Goal: Find specific page/section: Find specific page/section

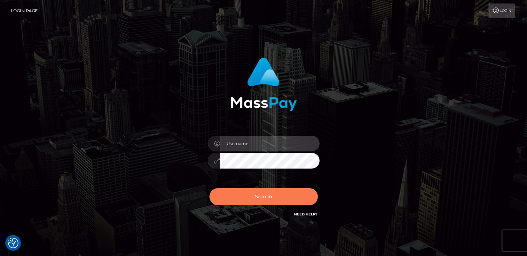
type input "catalinad"
click at [287, 192] on button "Sign in" at bounding box center [263, 196] width 108 height 17
type input "catalinad"
click at [246, 200] on button "Sign in" at bounding box center [263, 196] width 108 height 17
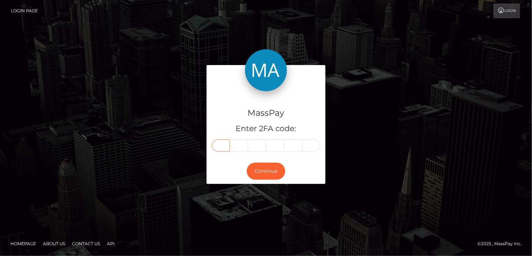
click at [225, 145] on input "text" at bounding box center [221, 145] width 18 height 12
type input "4"
type input "6"
type input "8"
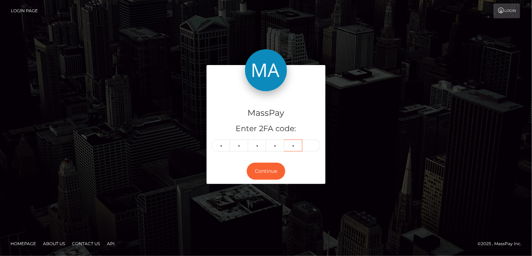
type input "1"
type input "2"
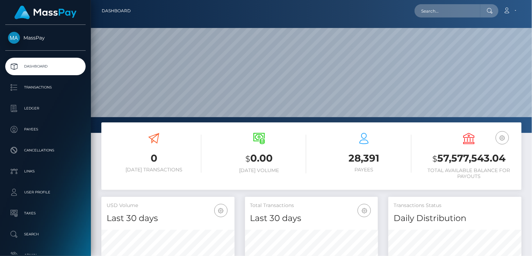
scroll to position [124, 133]
paste input "MSPa9c1ff63dd9a3d9"
type input "MSPa9c1ff63dd9a3d9"
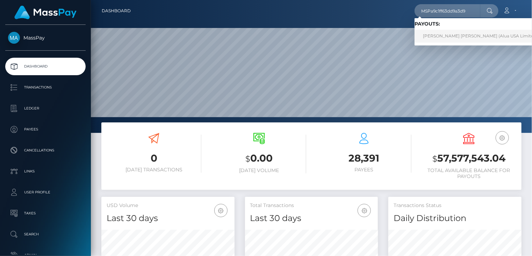
click at [430, 34] on link "Erika Jhane Ramos (Alua USA Limited - )" at bounding box center [481, 36] width 135 height 13
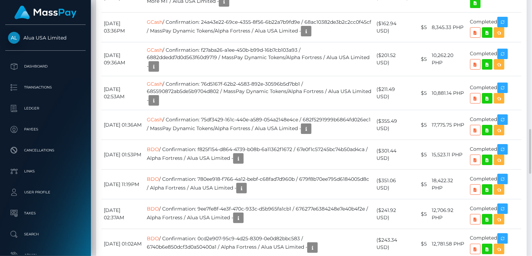
scroll to position [621, 0]
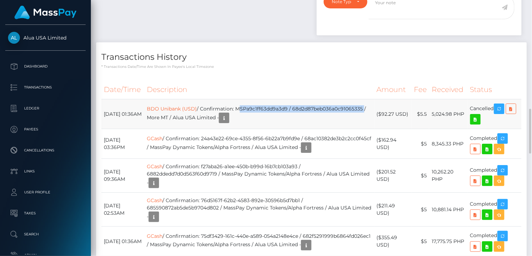
drag, startPoint x: 249, startPoint y: 121, endPoint x: 230, endPoint y: 132, distance: 21.6
click at [230, 129] on td "BDO Unibank (USD) / Confirmation: MSPa9c1ff63dd9a3d9 / 68d2d87beb036a0c91065335…" at bounding box center [259, 114] width 230 height 30
copy td "MSPa9c1ff63dd9a3d9 / 68d2d87beb036a0c91065335"
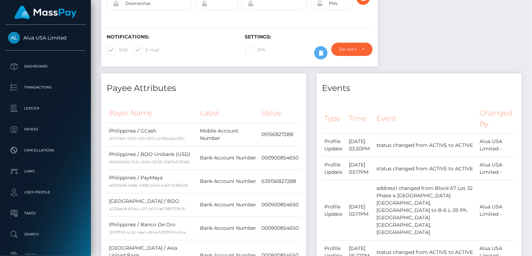
scroll to position [0, 0]
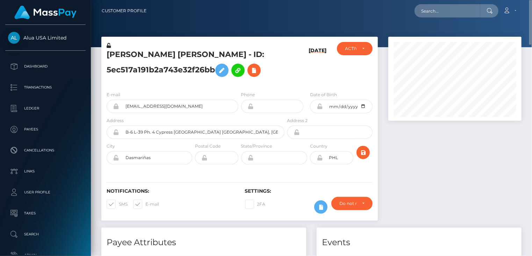
click at [150, 63] on h5 "Erika Jhane Ramos - ID: 5ec517a191b2a743e32f26bb" at bounding box center [194, 64] width 174 height 31
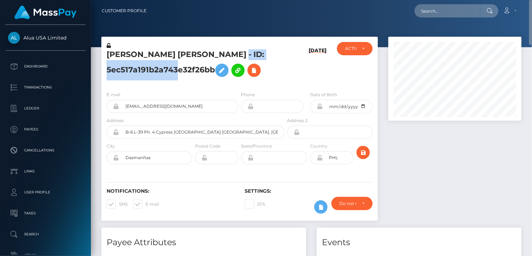
click at [150, 63] on h5 "Erika Jhane Ramos - ID: 5ec517a191b2a743e32f26bb" at bounding box center [194, 64] width 174 height 31
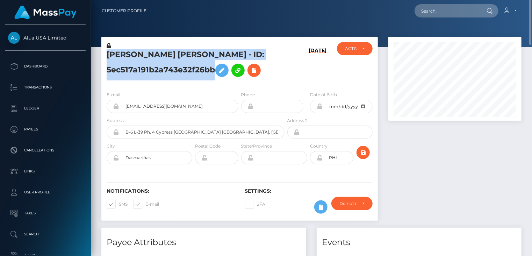
click at [150, 63] on h5 "Erika Jhane Ramos - ID: 5ec517a191b2a743e32f26bb" at bounding box center [194, 64] width 174 height 31
copy h5 "Erika Jhane Ramos - ID: 5ec517a191b2a743e32f26bb"
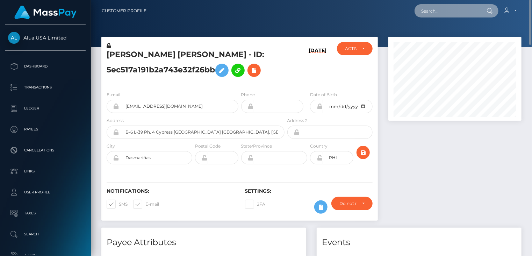
paste input "MSPdf910b35349c74e"
type input "MSPdf910b35349c74e"
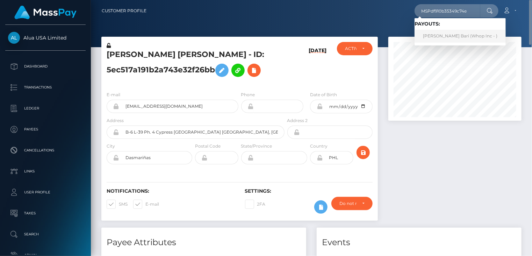
click at [446, 35] on link "SANIA BARI Bari (Whop Inc - )" at bounding box center [459, 36] width 91 height 13
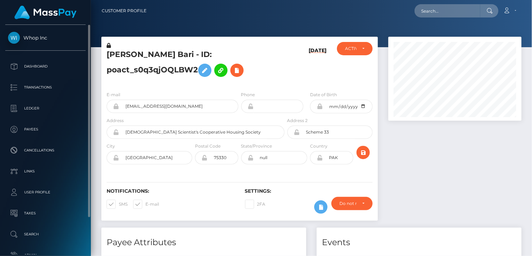
scroll to position [84, 133]
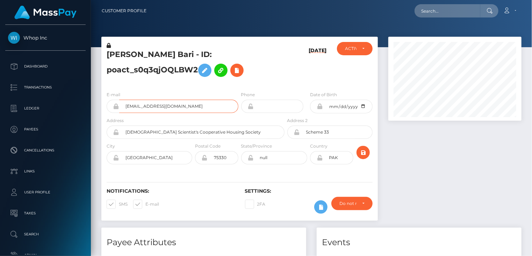
click at [171, 105] on input "saniabari25+131006c752@gmail.com" at bounding box center [178, 106] width 119 height 13
drag, startPoint x: 171, startPoint y: 105, endPoint x: 145, endPoint y: 107, distance: 25.5
click at [145, 107] on input "saniabari25+131006c752@gmail.com" at bounding box center [178, 106] width 119 height 13
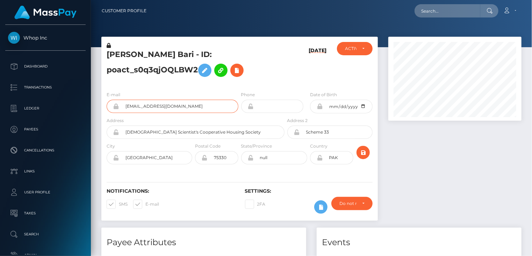
click at [145, 107] on input "saniabari25+131006c752@gmail.com" at bounding box center [178, 106] width 119 height 13
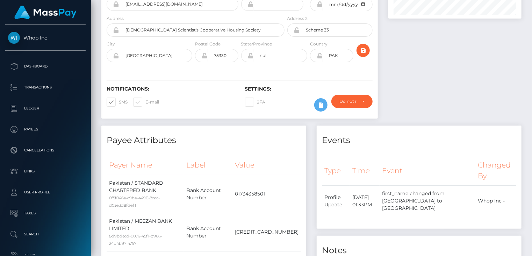
scroll to position [0, 0]
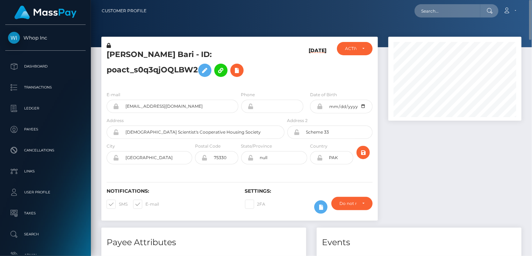
click at [155, 53] on h5 "SANIA BARI Bari - ID: poact_s0q3qjOQLBW2" at bounding box center [194, 64] width 174 height 31
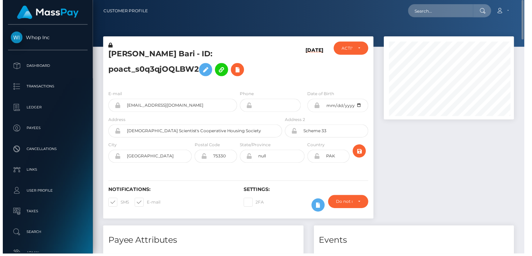
scroll to position [349322, 349273]
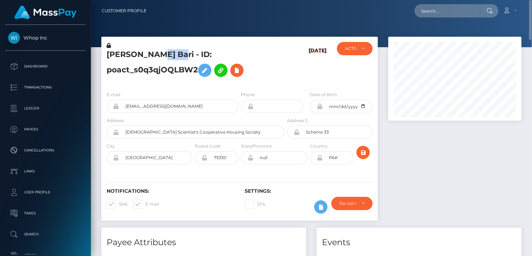
click at [155, 53] on h5 "SANIA BARI Bari - ID: poact_s0q3qjOQLBW2" at bounding box center [194, 64] width 174 height 31
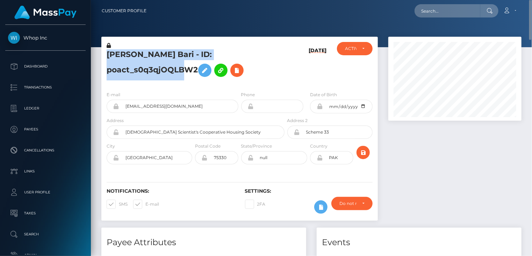
copy h5 "SANIA BARI Bari - ID: poact_s0q3qjOQLBW2"
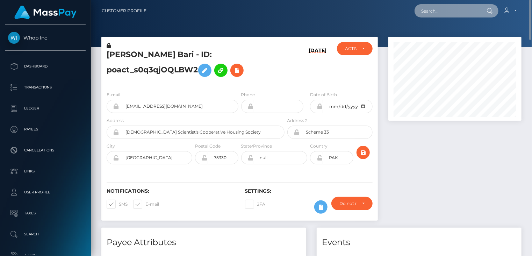
paste input "MSP4885162c20328e6"
type input "MSP4885162c20328e6"
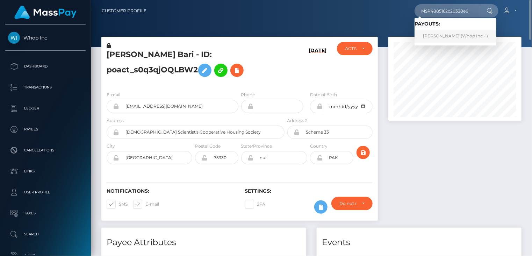
click at [439, 35] on link "Asma Noreen (Whop Inc - )" at bounding box center [455, 36] width 82 height 13
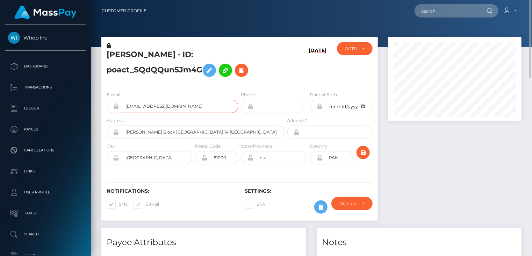
click at [156, 106] on input "[EMAIL_ADDRESS][DOMAIN_NAME]" at bounding box center [178, 106] width 119 height 13
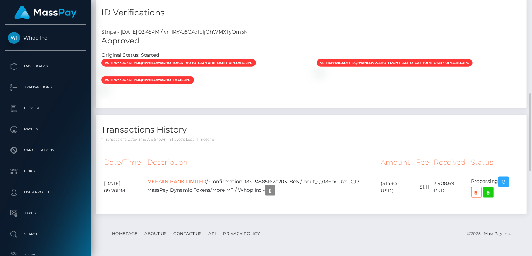
scroll to position [347, 0]
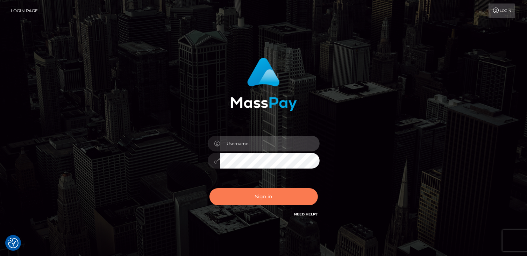
type input "catalinad"
click at [267, 196] on button "Sign in" at bounding box center [263, 196] width 108 height 17
type input "catalinad"
click at [284, 195] on button "Sign in" at bounding box center [263, 196] width 108 height 17
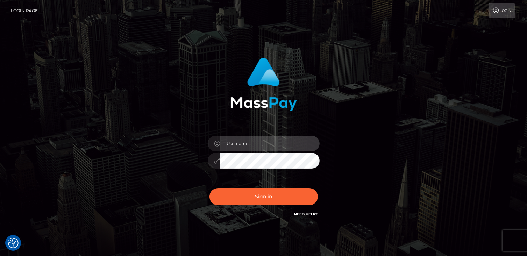
type input "catalinad"
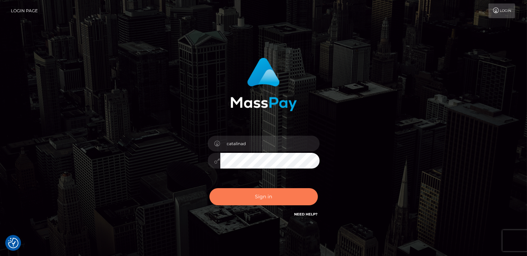
click at [284, 195] on button "Sign in" at bounding box center [263, 196] width 108 height 17
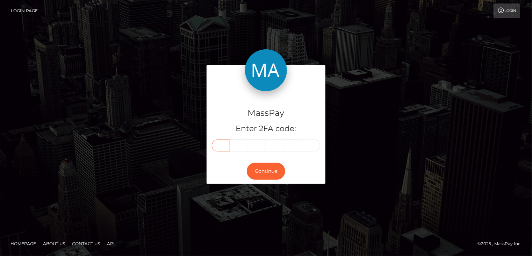
click at [225, 147] on input "text" at bounding box center [221, 145] width 18 height 12
type input "1"
type input "8"
type input "1"
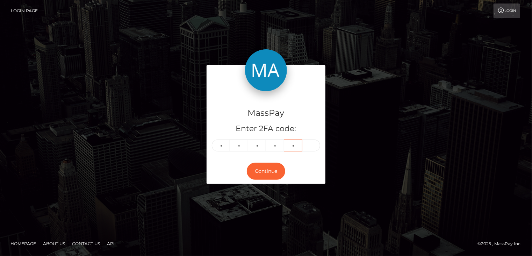
type input "7"
type input "1"
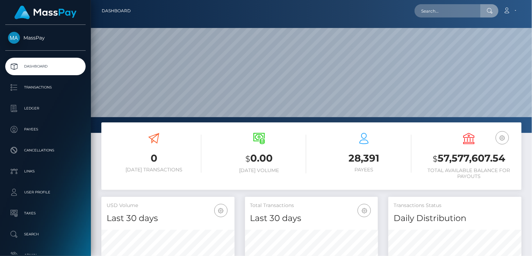
scroll to position [124, 133]
type input "MSPe90c39d015ed9b8"
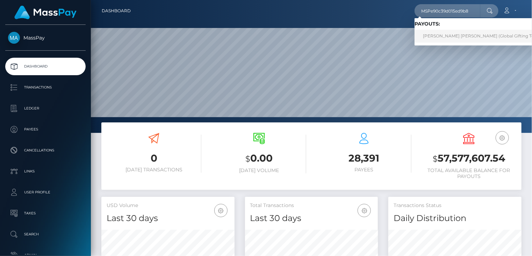
click at [440, 35] on link "[PERSON_NAME] [PERSON_NAME] (Global Gifting Technologies Inc - Throne)" at bounding box center [503, 36] width 179 height 13
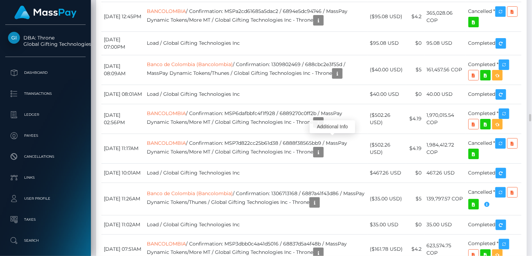
scroll to position [84, 133]
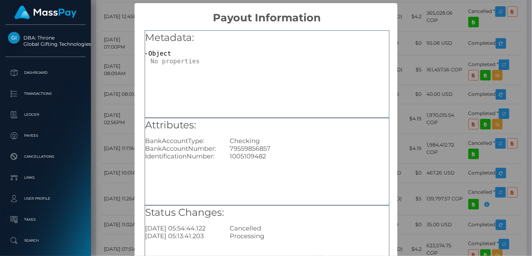
click at [409, 10] on div "× Payout Information Metadata: Object Attributes: BankAccountType: Checking Ban…" at bounding box center [266, 128] width 532 height 256
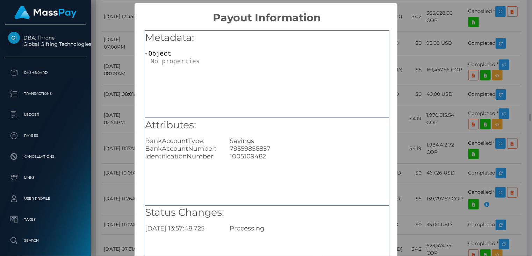
scroll to position [0, 0]
click at [106, 31] on div "× Payout Information Metadata: Object Attributes: BankAccountType: Savings Bank…" at bounding box center [266, 128] width 532 height 256
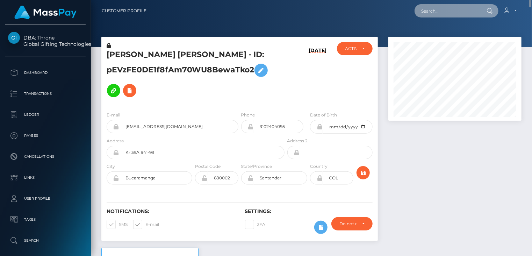
scroll to position [349322, 349273]
paste input "MSP840f65edd6e0330"
type input "MSP840f65edd6e0330"
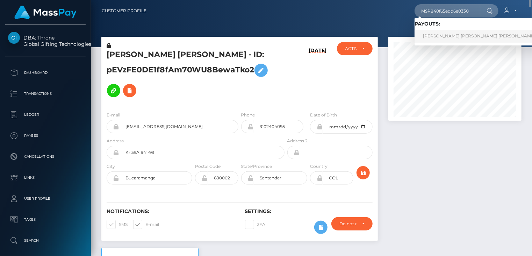
click at [435, 35] on link "JULIAN ESTEBAN GALINDO VALLEJO (Global Gifting Technologies Inc - Throne)" at bounding box center [538, 36] width 248 height 13
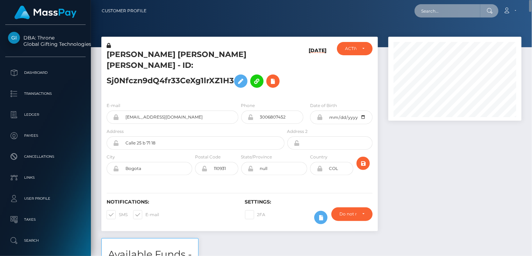
paste input "MSPbaa23a96f9a80aa"
type input "MSPbaa23a96f9a80aa"
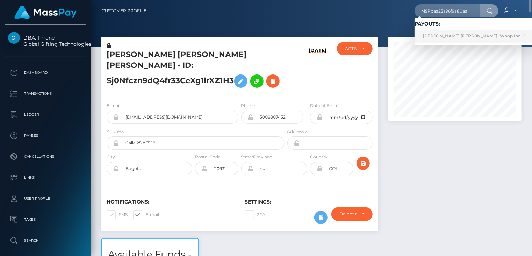
click at [452, 40] on link "THIAGO FERREIRA SILVA Ferreira Silva (Whop Inc - )" at bounding box center [473, 36] width 119 height 13
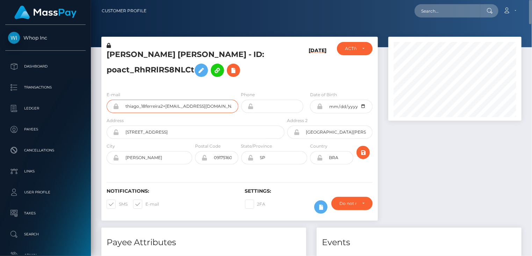
click at [146, 106] on input "thiago_18ferreira2+4d7b22fb0d@outlook.com" at bounding box center [178, 106] width 119 height 13
click at [125, 55] on h5 "THIAGO FERREIRA SILVA Ferreira Silva - ID: poact_RhRRlRS8NLCt" at bounding box center [194, 64] width 174 height 31
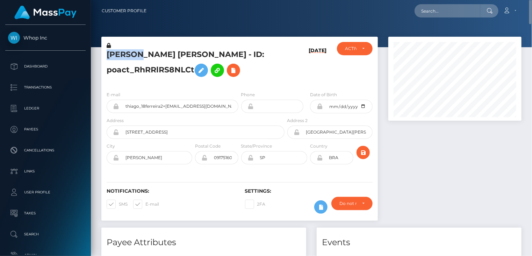
copy h5 "THIAGO"
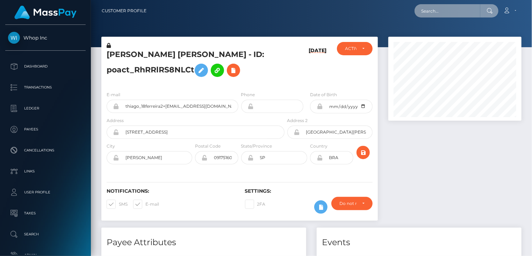
paste input "812596896706097153"
type input "812596896706097153"
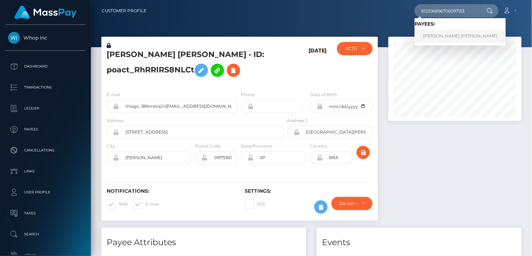
click at [457, 41] on link "Maygan Marie Ellsworth" at bounding box center [459, 36] width 91 height 13
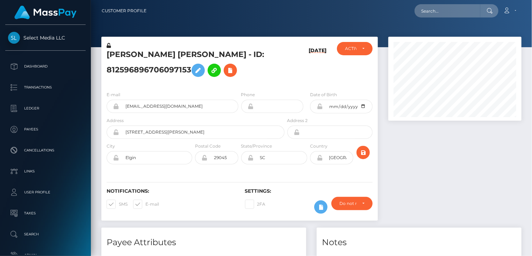
scroll to position [84, 133]
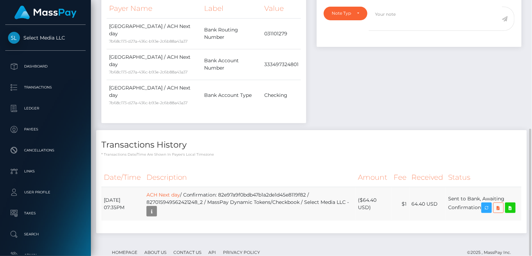
click at [264, 187] on td "ACH Next day / Confirmation: 82e97a9f0bdb47b1a2de1d45e8119f82 / 827015949562421…" at bounding box center [250, 204] width 212 height 34
copy td "82e97a9f0bdb47b1a2de1d45e8119f82"
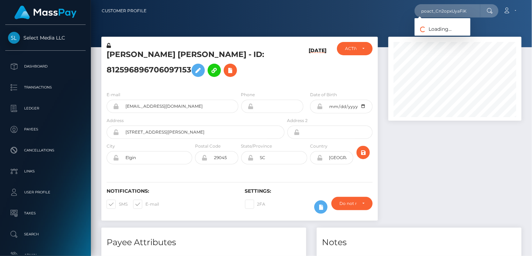
scroll to position [84, 133]
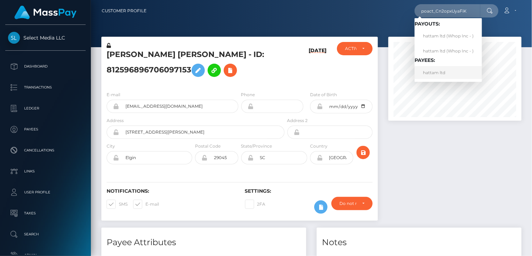
click at [436, 72] on link "hattam ltd" at bounding box center [447, 72] width 67 height 13
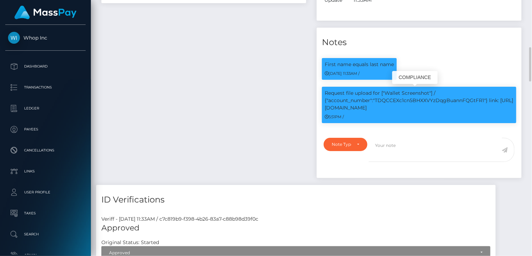
scroll to position [84, 133]
click at [428, 98] on p "Request file upload for ["Wallet Screenshot"] / {"account_number":"TDQCCEXc1cn5…" at bounding box center [419, 100] width 189 height 22
copy p "TDQCCEXc1cn5BHXXVYzDqgBuannFQGtFR1"
drag, startPoint x: 489, startPoint y: 98, endPoint x: 493, endPoint y: 105, distance: 8.0
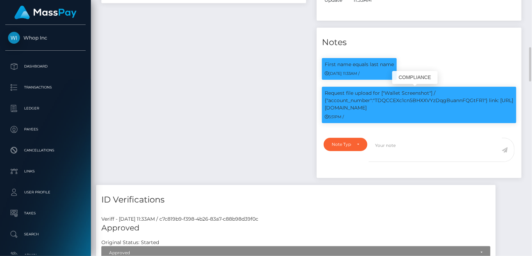
click at [493, 105] on p "Request file upload for ["Wallet Screenshot"] / {"account_number":"TDQCCEXc1cn5…" at bounding box center [419, 100] width 189 height 22
copy p "link: [URL][DOMAIN_NAME]"
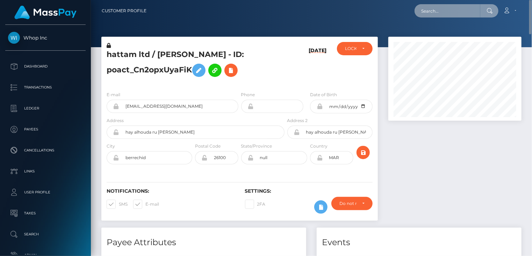
paste input "poact_WnsJjN3C5wUH"
type input "poact_WnsJjN3C5wUH"
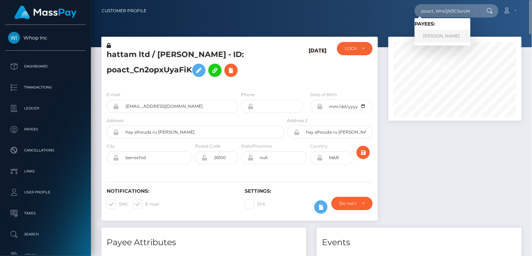
click at [445, 36] on link "[PERSON_NAME]" at bounding box center [442, 36] width 56 height 13
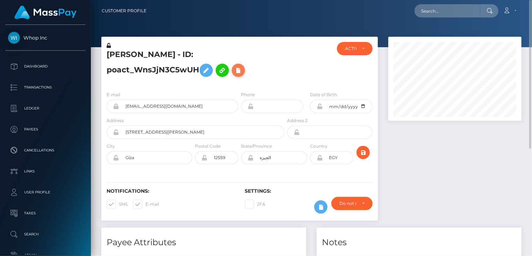
click at [244, 71] on button at bounding box center [238, 70] width 13 height 13
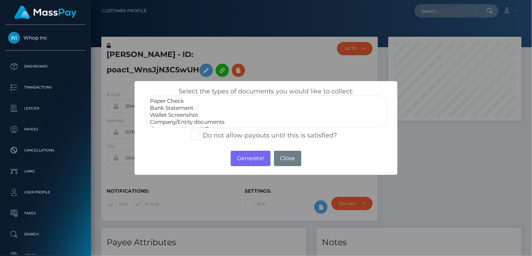
scroll to position [14, 0]
select select "Government issued ID"
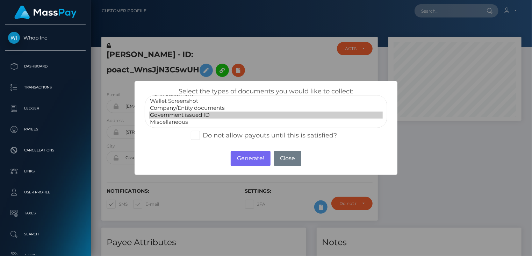
click at [205, 115] on option "Government issued ID" at bounding box center [266, 114] width 234 height 7
drag, startPoint x: 248, startPoint y: 161, endPoint x: 467, endPoint y: 68, distance: 237.7
click at [248, 161] on button "Generate!" at bounding box center [250, 158] width 39 height 15
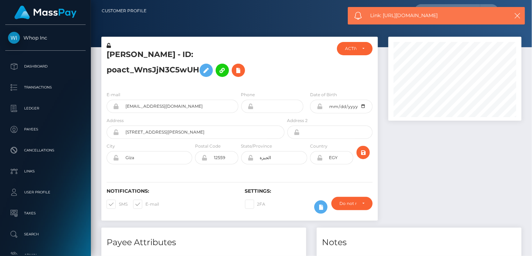
click at [428, 14] on span "Link: https://l.maspay.io/7kN6K" at bounding box center [435, 15] width 131 height 7
copy span "Link: https://l.maspay.io/7kN6K"
click at [515, 16] on icon "button" at bounding box center [517, 15] width 7 height 7
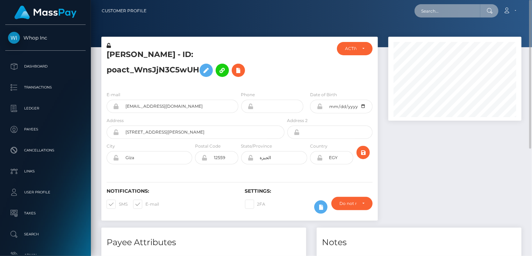
paste input "poact_HtleAEOPZtkK"
type input "poact_HtleAEOPZtkK"
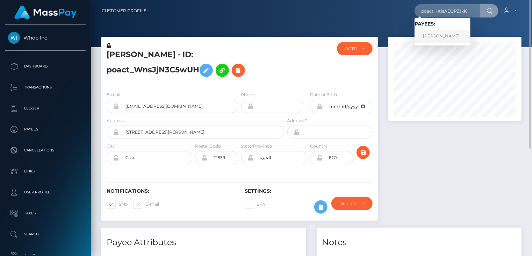
click at [436, 40] on link "Marwa Alashqar" at bounding box center [442, 36] width 56 height 13
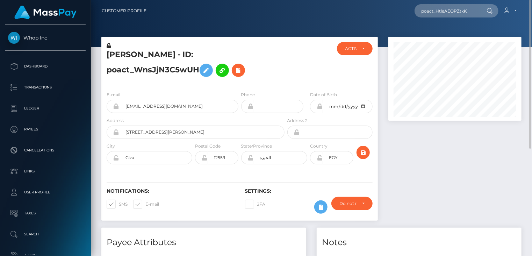
click at [156, 51] on h5 "Marwa Alashqar - ID: poact_WnsJjN3C5wUH" at bounding box center [194, 64] width 174 height 31
click at [229, 70] on icon at bounding box center [233, 70] width 8 height 9
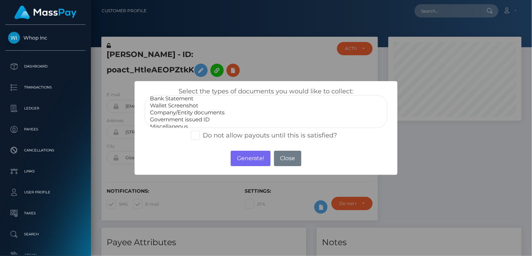
scroll to position [14, 0]
select select "Government issued ID"
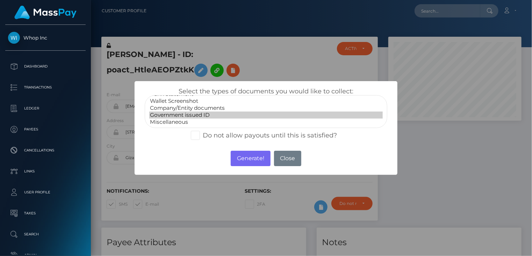
click at [213, 116] on option "Government issued ID" at bounding box center [266, 114] width 234 height 7
click at [243, 164] on button "Generate!" at bounding box center [250, 158] width 39 height 15
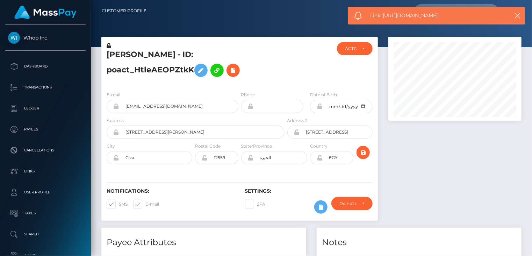
click at [419, 13] on span "Link: [URL][DOMAIN_NAME]" at bounding box center [435, 15] width 131 height 7
copy span "Link: [URL][DOMAIN_NAME]"
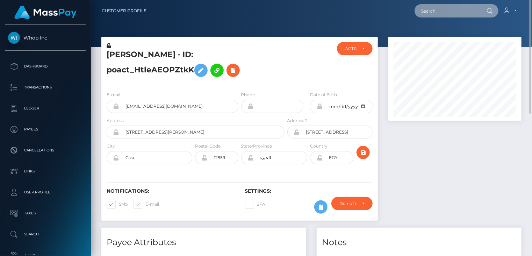
paste input "MSPd5fa0d041f98328"
type input "MSPd5fa0d041f98328"
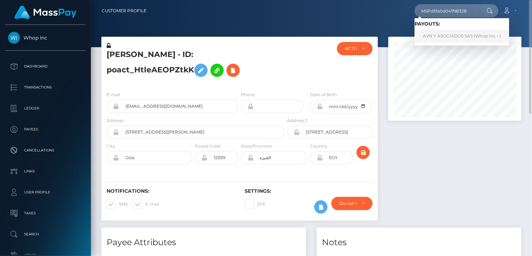
click at [442, 39] on link "AVN Y ASOCIADOS SAS (Whop Inc - )" at bounding box center [461, 36] width 95 height 13
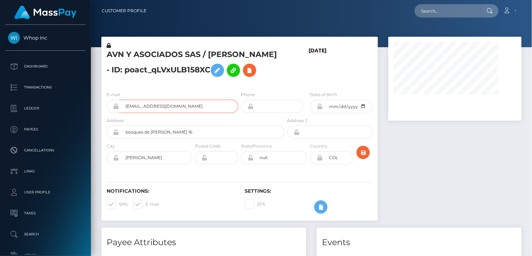
click at [171, 113] on input "[EMAIL_ADDRESS][DOMAIN_NAME]" at bounding box center [178, 106] width 119 height 13
click at [171, 113] on input "toniavillanavarro77+f7cf04d4fe@gmail.com" at bounding box center [178, 106] width 119 height 13
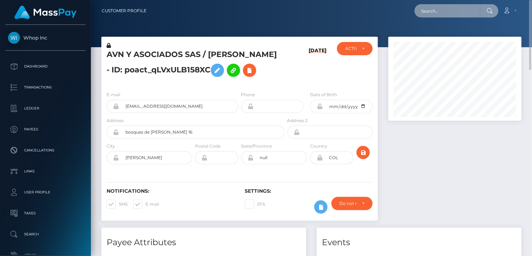
paste input "MSPd4d9c1bff1f9bd9"
type input "MSPd4d9c1bff1f9bd9"
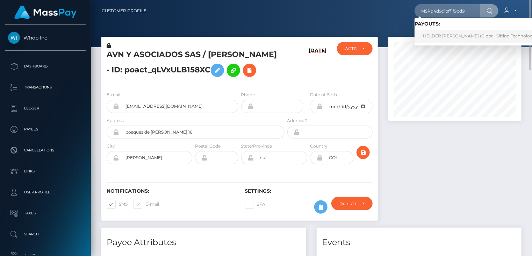
click at [476, 39] on link "HELDER JAMES LOZANO GONZALEZ (Global Gifting Technologies Inc - Throne)" at bounding box center [494, 36] width 160 height 13
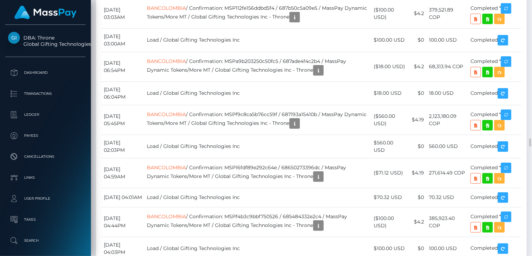
scroll to position [4545, 0]
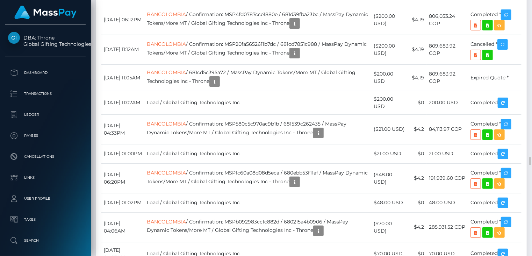
scroll to position [5012, 0]
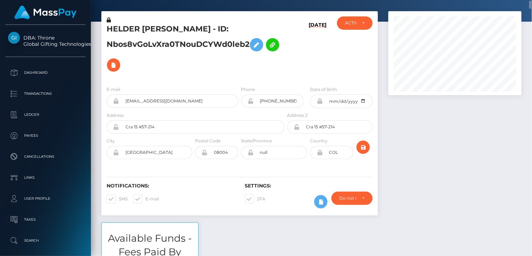
scroll to position [0, 0]
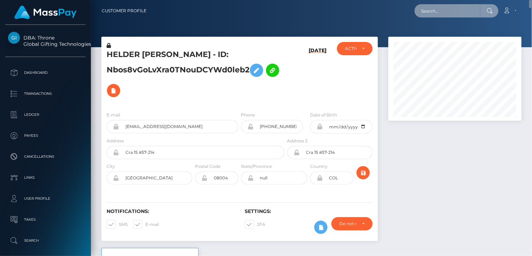
paste input "MSPd4d9c1bff1f9bd9"
type input "MSPd4d9c1bff1f9bd9"
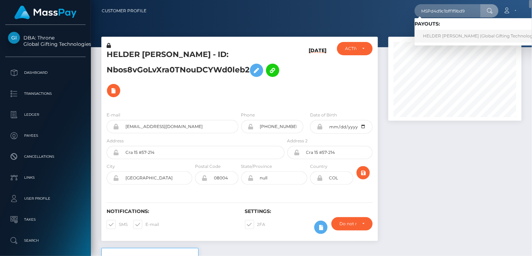
click at [458, 36] on link "HELDER [PERSON_NAME] (Global Gifting Technologies Inc - Throne)" at bounding box center [494, 36] width 160 height 13
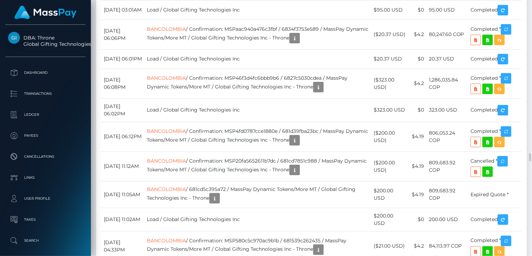
scroll to position [4662, 0]
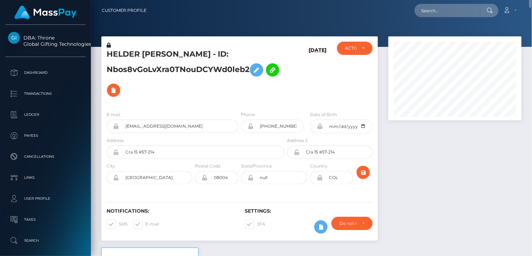
scroll to position [0, 0]
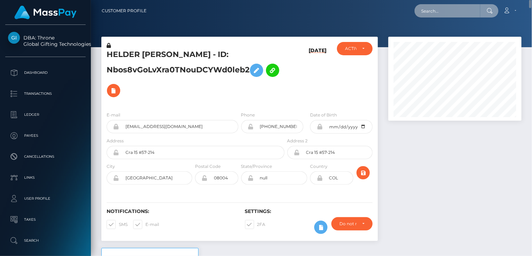
paste input "MSPd0861c71a42b7e0"
type input "MSPd0861c71a42b7e0"
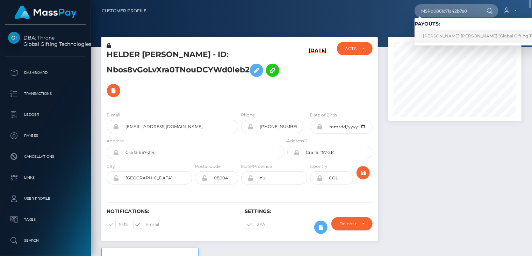
click at [437, 34] on link "DAIGELYS LIZNEY MELLADO TOVAR (Global Gifting Technologies Inc - Throne)" at bounding box center [503, 36] width 179 height 13
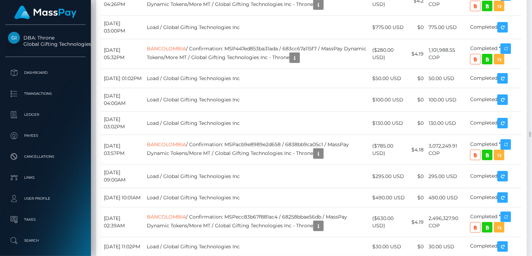
scroll to position [6177, 0]
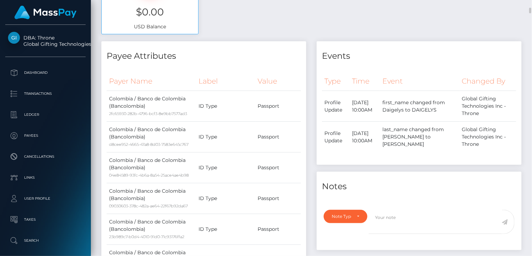
scroll to position [0, 0]
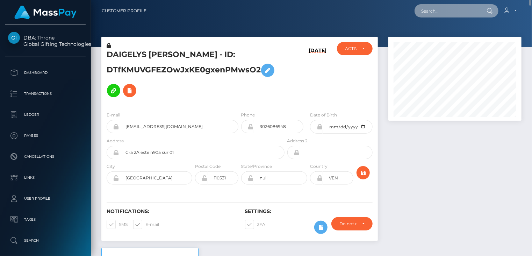
paste input "6cb51f21-2e50-468b-a4e3-7c33113a3ac3"
type input "6cb51f21-2e50-468b-a4e3-7c33113a3ac3"
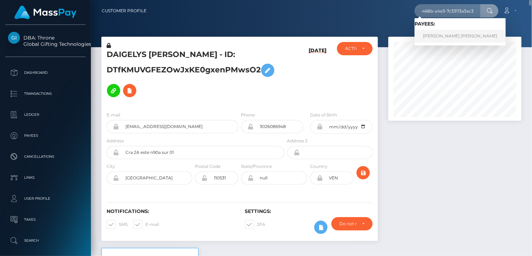
click at [445, 38] on link "LESLIE SAMANTHA LELOU MARIE LIARD" at bounding box center [459, 36] width 91 height 13
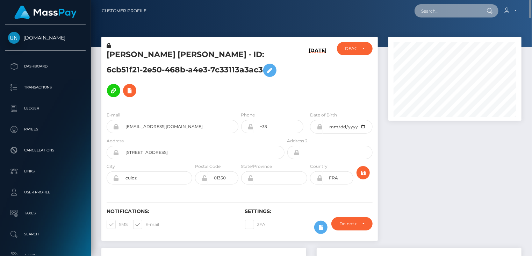
paste input "poact_zwc7T3o9Vjra"
type input "poact_zwc7T3o9Vjra"
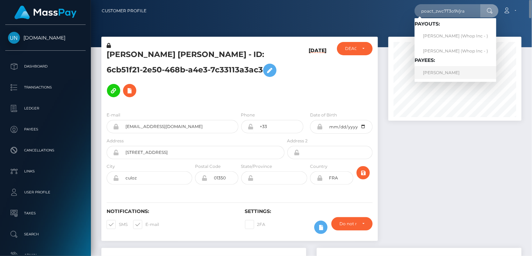
click at [440, 72] on link "[PERSON_NAME]" at bounding box center [455, 72] width 82 height 13
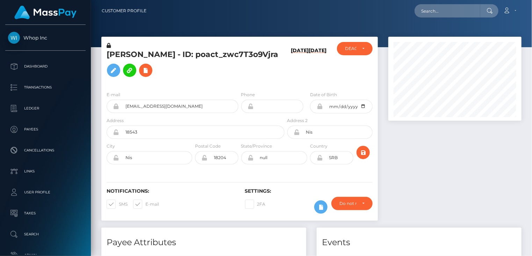
scroll to position [84, 133]
click at [137, 106] on input "nemanjabukaric123@gmail.com" at bounding box center [178, 106] width 119 height 13
paste input "pout_jprmTxHjm66Ap"
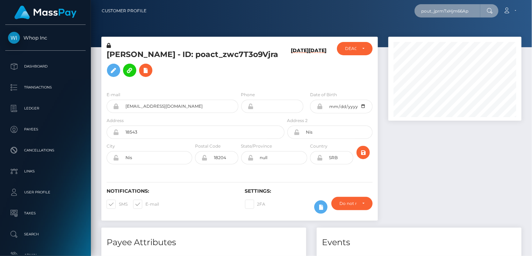
type input "pout_jprmTxHjm66Ap"
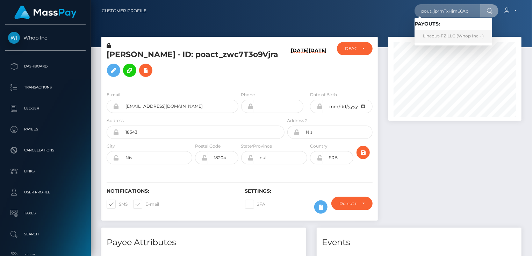
click at [435, 38] on link "Lineout-FZ LLC (Whop Inc - )" at bounding box center [453, 36] width 78 height 13
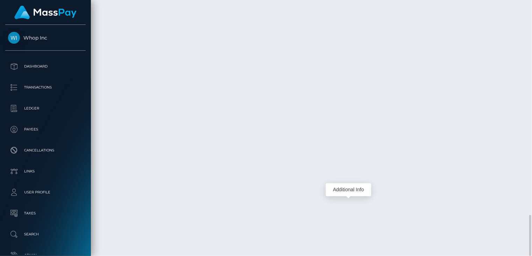
scroll to position [84, 133]
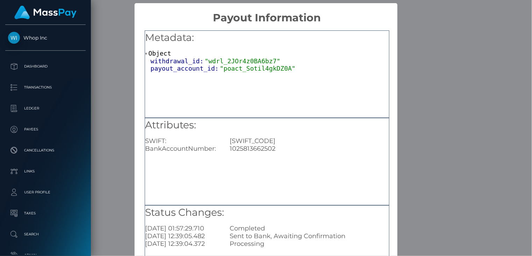
drag, startPoint x: 433, startPoint y: 50, endPoint x: 376, endPoint y: 63, distance: 59.2
click at [433, 50] on div "× Payout Information Metadata: Object withdrawal_id: "wdrl_2JOr4z0BA6bz7" payou…" at bounding box center [266, 128] width 532 height 256
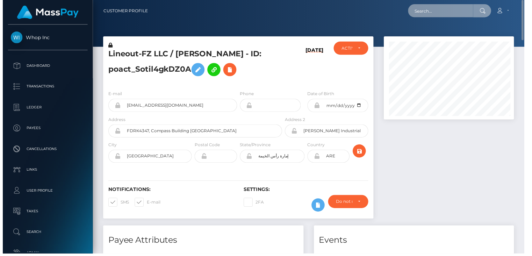
scroll to position [349322, 349273]
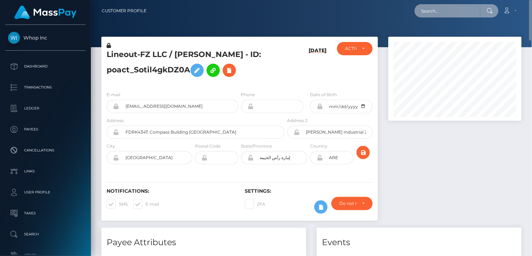
paste input "MSPcb35ac18f51d3e0"
type input "MSPcb35ac18f51d3e0"
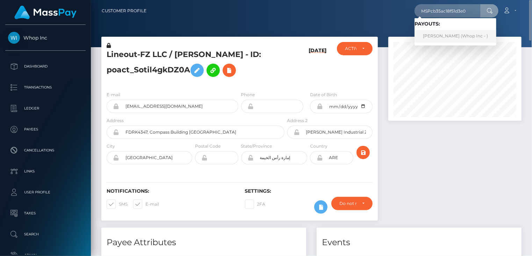
click at [440, 39] on link "[PERSON_NAME] (Whop Inc - )" at bounding box center [455, 36] width 82 height 13
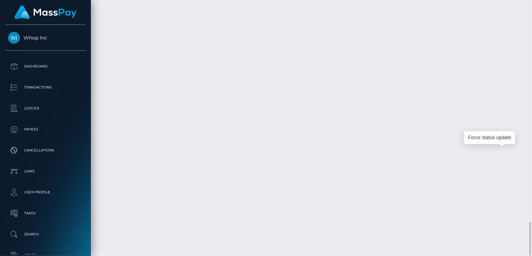
scroll to position [84, 133]
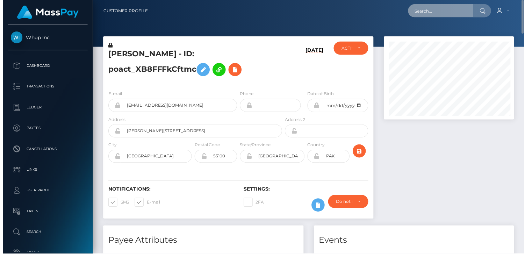
scroll to position [349322, 349273]
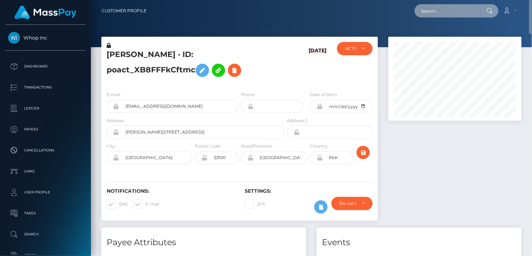
paste input "MSP07c1e5ec5608a03"
type input "MSP07c1e5ec5608a03"
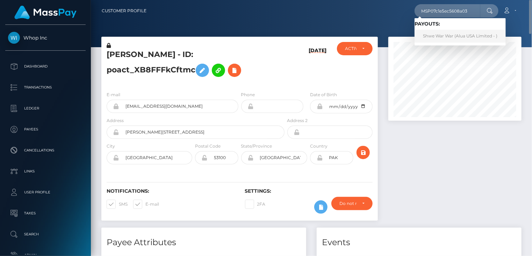
click at [447, 37] on link "Shwe War War (Alua USA Limited - )" at bounding box center [459, 36] width 91 height 13
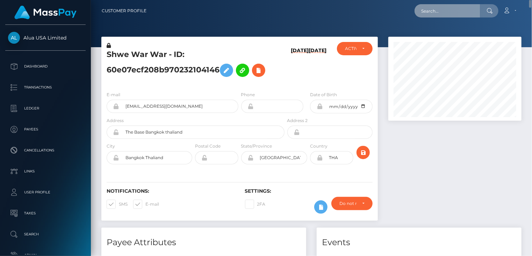
click at [442, 13] on input "text" at bounding box center [447, 10] width 66 height 13
paste input "e1682d34-98d3-11f0-bd85-0694aced620b"
type input "e1682d34-98d3-11f0-bd85-0694aced620b"
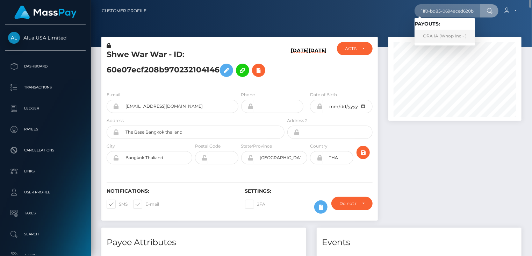
click at [431, 38] on link "ORA IA (Whop Inc - )" at bounding box center [444, 36] width 60 height 13
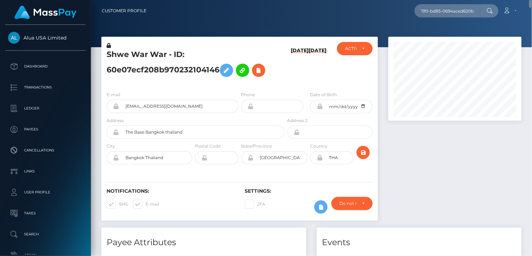
scroll to position [0, 0]
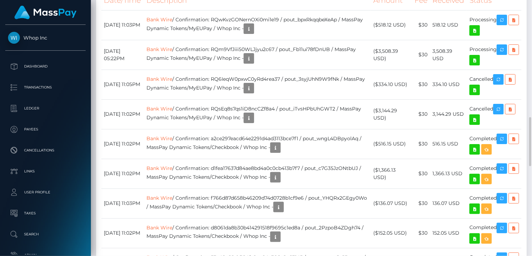
scroll to position [727, 0]
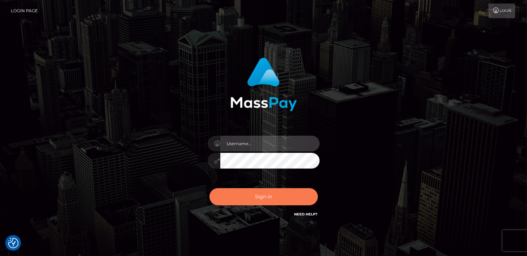
type input "catalinad"
click at [300, 192] on button "Sign in" at bounding box center [263, 196] width 108 height 17
type input "catalinad"
click at [257, 200] on button "Sign in" at bounding box center [263, 196] width 108 height 17
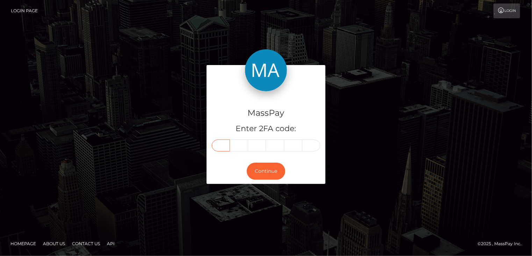
click at [216, 144] on input "text" at bounding box center [221, 145] width 18 height 12
type input "3"
type input "8"
type input "3"
type input "6"
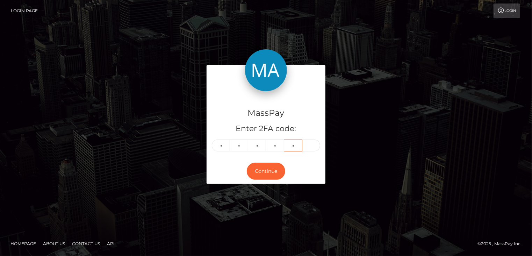
type input "5"
type input "2"
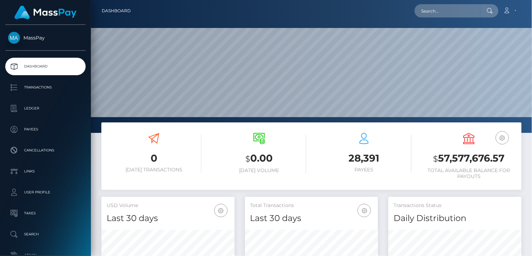
scroll to position [124, 133]
paste input "poact_Cn3wlEYIbM6q"
type input "poact_Cn3wlEYIbM6q"
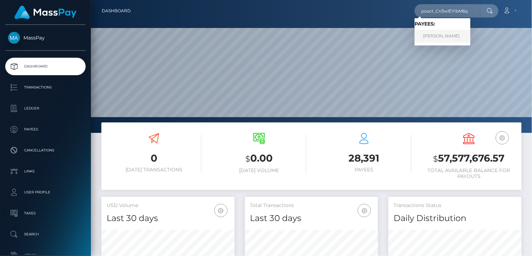
click at [446, 36] on link "Jonah Holmes" at bounding box center [442, 36] width 56 height 13
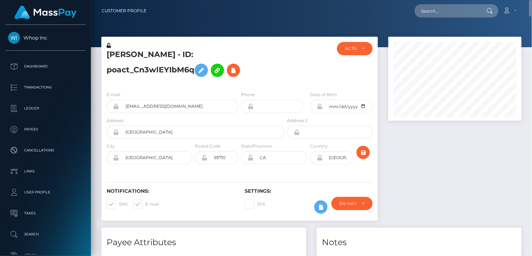
click at [187, 51] on h5 "[PERSON_NAME] - ID: poact_Cn3wlEYIbM6q" at bounding box center [194, 64] width 174 height 31
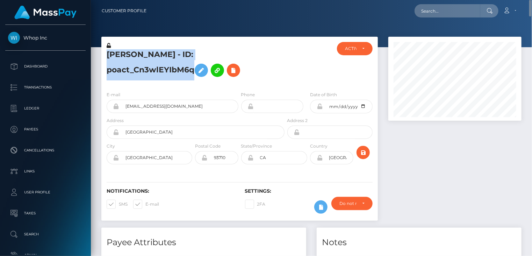
copy h5 "[PERSON_NAME] - ID: poact_Cn3wlEYIbM6q"
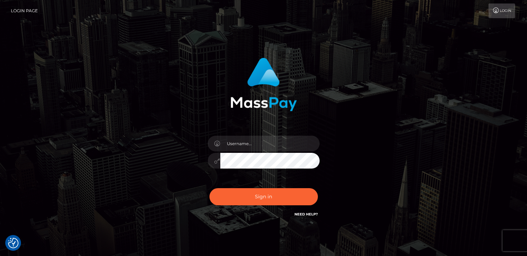
checkbox input "true"
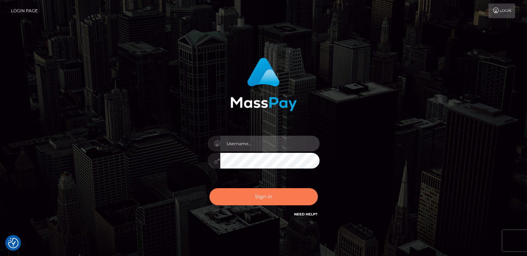
type input "catalinad"
click at [266, 198] on button "Sign in" at bounding box center [263, 196] width 108 height 17
type input "catalinad"
click at [267, 200] on button "Sign in" at bounding box center [263, 196] width 108 height 17
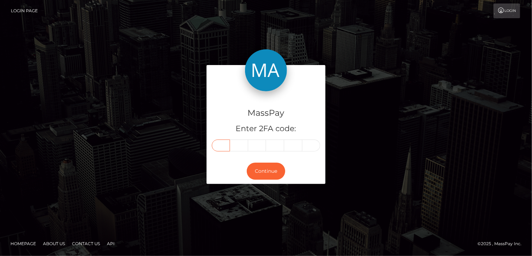
click at [225, 143] on input "text" at bounding box center [221, 145] width 18 height 12
click at [228, 149] on input "text" at bounding box center [221, 145] width 18 height 12
type input "3"
type input "0"
type input "7"
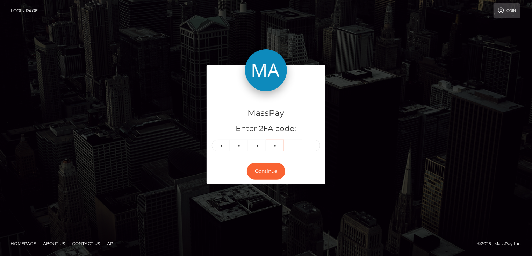
type input "5"
type input "1"
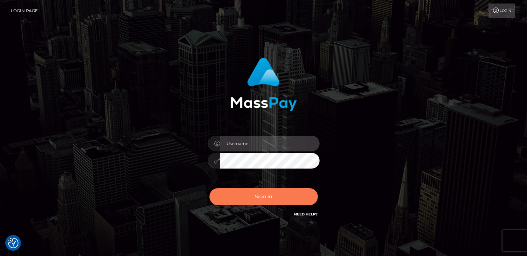
type input "catalinad"
click at [268, 197] on button "Sign in" at bounding box center [263, 196] width 108 height 17
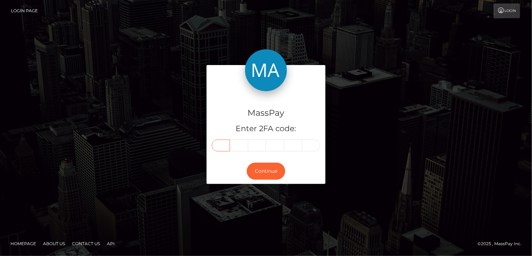
click at [220, 147] on input "text" at bounding box center [221, 145] width 18 height 12
click at [226, 146] on input "text" at bounding box center [221, 145] width 18 height 12
type input "5"
type input "1"
type input "8"
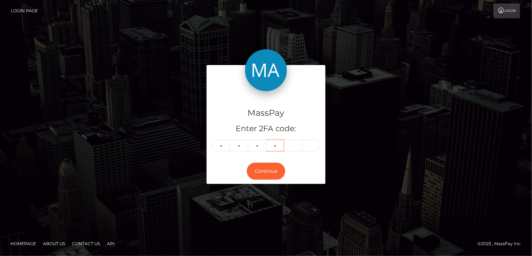
type input "0"
type input "5"
type input "8"
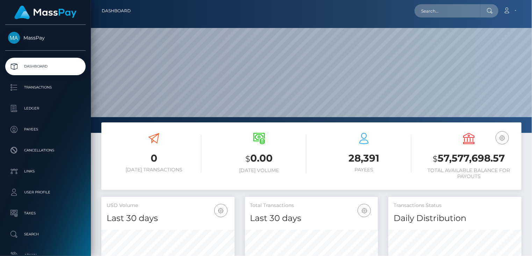
scroll to position [124, 133]
paste input "poact_B9aPbdBvIAaF"
type input "poact_B9aPbdBvIAaF"
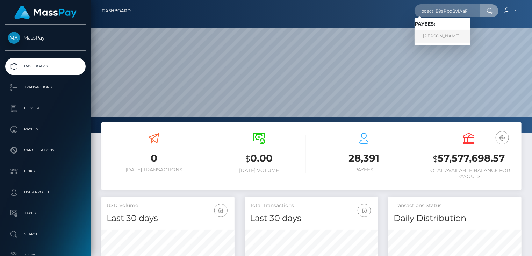
click at [428, 37] on link "Sakariya Hashi" at bounding box center [442, 36] width 56 height 13
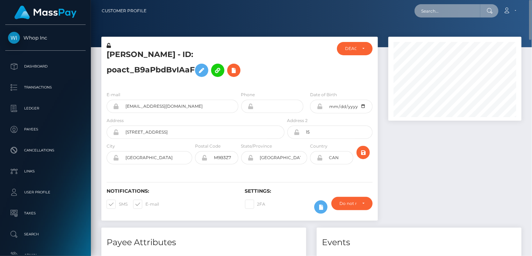
paste input "poact_ruOch74e8OoM"
type input "poact_ruOch74e8OoM"
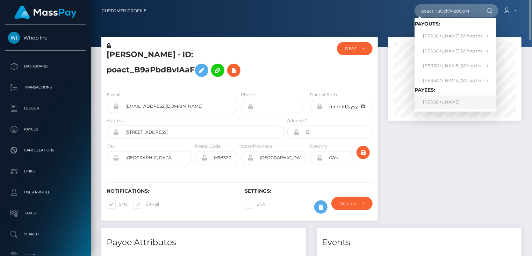
click at [459, 102] on link "[PERSON_NAME]" at bounding box center [455, 101] width 82 height 13
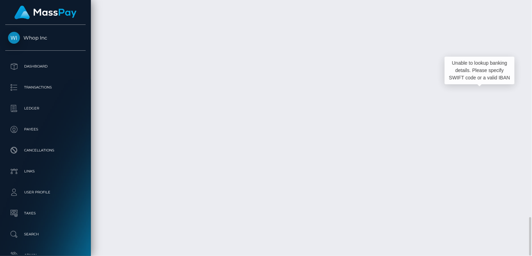
scroll to position [84, 133]
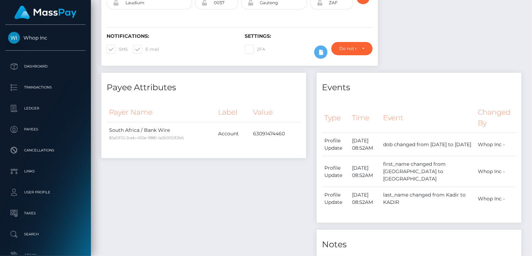
scroll to position [0, 0]
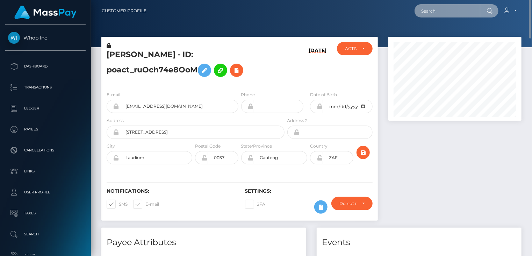
paste input "57a1d53-b772-4570-91fc-a9912c69bd7b"
drag, startPoint x: 421, startPoint y: 11, endPoint x: 488, endPoint y: 9, distance: 67.1
click at [502, 9] on div "57a1d53-b772-4570-91fc-a9912c69bd7b Loading... Loading... Account Edit Profile …" at bounding box center [336, 10] width 369 height 15
paste input "1"
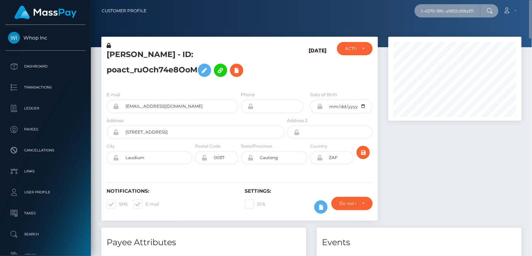
scroll to position [0, 30]
type input "157a1d53-b772-4570-91fc-a9912c69bd7b"
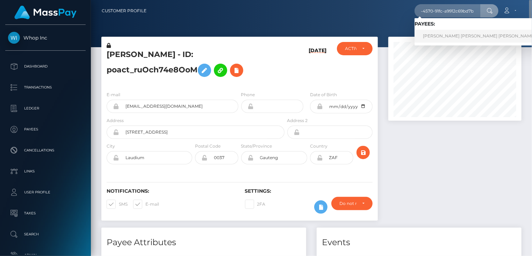
scroll to position [0, 0]
click at [435, 36] on link "jose carlos nuñez navas" at bounding box center [478, 36] width 129 height 13
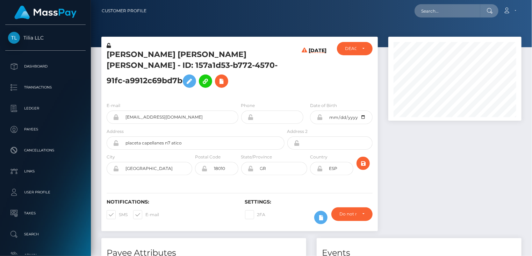
scroll to position [84, 133]
click at [170, 52] on h5 "jose carlos nuñez navas - ID: 157a1d53-b772-4570-91fc-a9912c69bd7b" at bounding box center [194, 70] width 174 height 42
click at [169, 52] on h5 "jose carlos nuñez navas - ID: 157a1d53-b772-4570-91fc-a9912c69bd7b" at bounding box center [194, 70] width 174 height 42
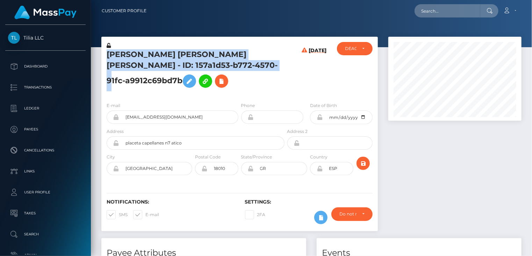
click at [169, 52] on h5 "jose carlos nuñez navas - ID: 157a1d53-b772-4570-91fc-a9912c69bd7b" at bounding box center [194, 70] width 174 height 42
copy h5 "jose carlos nuñez navas - ID: 157a1d53-b772-4570-91fc-a9912c69bd7b"
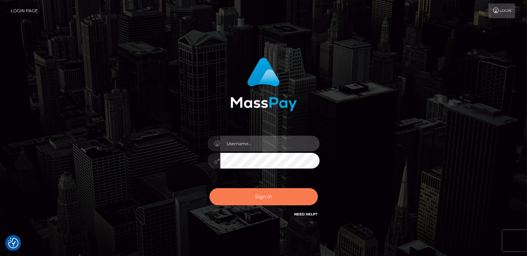
type input "catalinad"
click at [266, 200] on button "Sign in" at bounding box center [263, 196] width 108 height 17
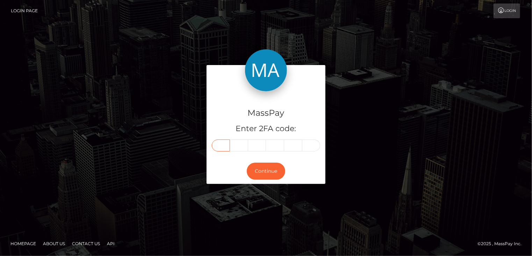
click at [222, 143] on input "text" at bounding box center [221, 145] width 18 height 12
click at [223, 145] on input "text" at bounding box center [221, 145] width 18 height 12
type input "2"
type input "1"
type input "5"
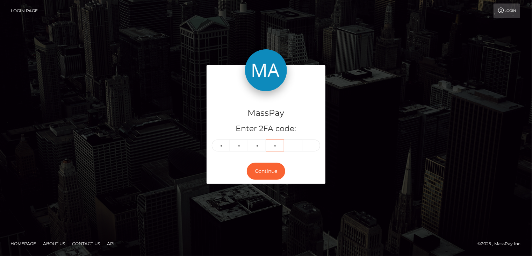
type input "0"
type input "7"
type input "4"
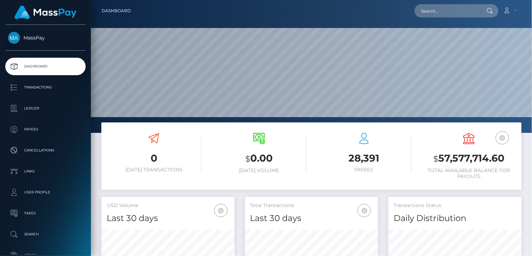
scroll to position [124, 133]
click at [445, 12] on input "text" at bounding box center [447, 10] width 66 height 13
paste input "poact_9jVj6V9CUEJR"
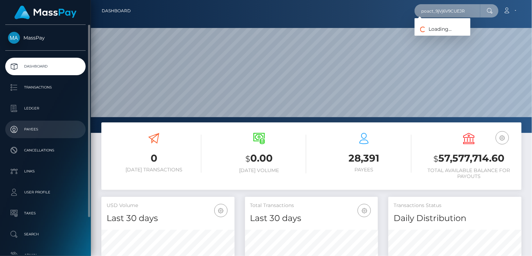
type input "poact_9jVj6V9CUEJR"
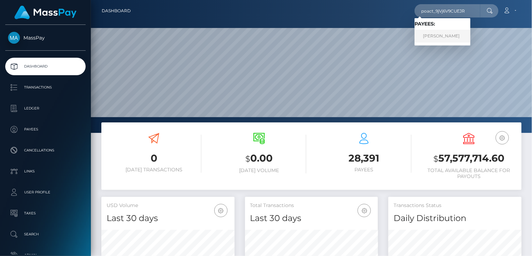
click at [456, 38] on link "mohammad reza yadolahi" at bounding box center [442, 36] width 56 height 13
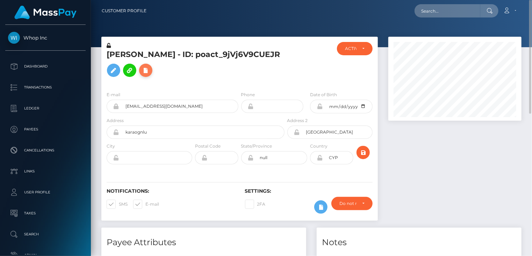
click at [150, 71] on icon at bounding box center [146, 70] width 8 height 9
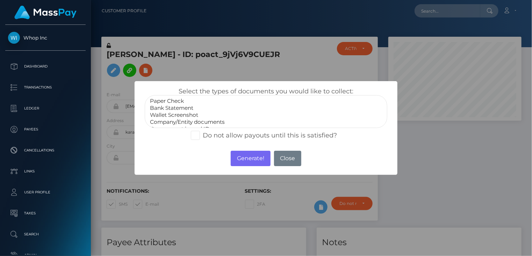
scroll to position [14, 0]
select select "Government issued ID"
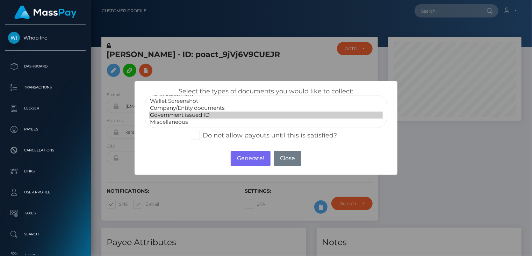
click at [210, 114] on option "Government issued ID" at bounding box center [266, 114] width 234 height 7
click at [249, 159] on button "Generate!" at bounding box center [250, 158] width 39 height 15
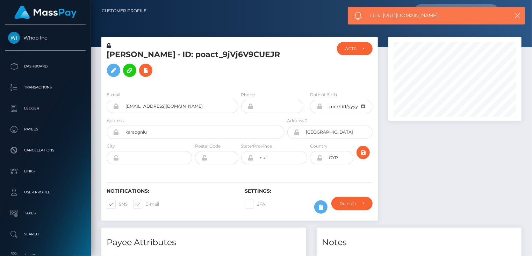
click at [403, 13] on span "Link: https://l.maspay.io/SkMdc" at bounding box center [435, 15] width 131 height 7
copy span "Link: https://l.maspay.io/SkMdc"
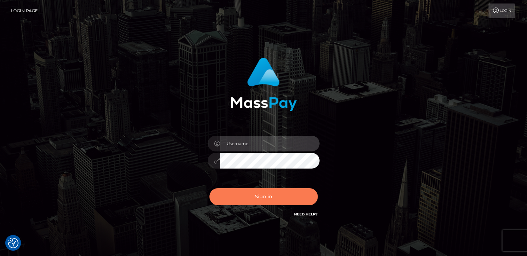
type input "catalinad"
click at [251, 197] on button "Sign in" at bounding box center [263, 196] width 108 height 17
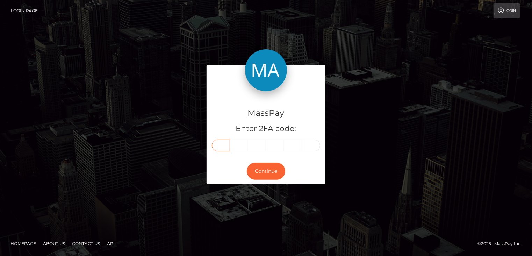
click at [224, 146] on input "text" at bounding box center [221, 145] width 18 height 12
type input "4"
type input "1"
type input "5"
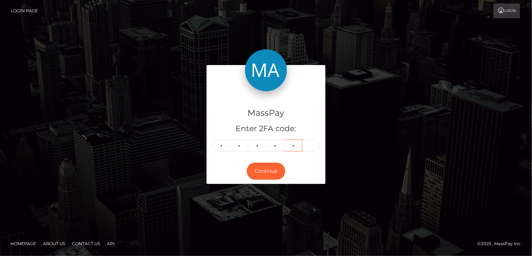
type input "4"
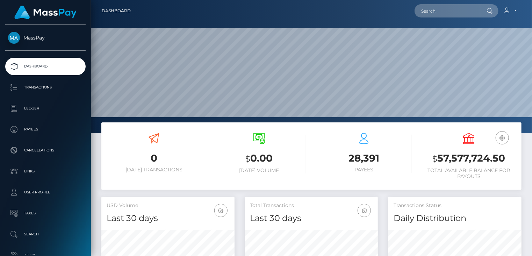
scroll to position [124, 133]
paste input "281051"
type input "281051"
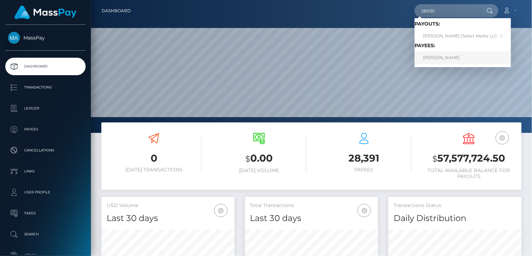
click at [455, 59] on link "[PERSON_NAME]" at bounding box center [462, 57] width 96 height 13
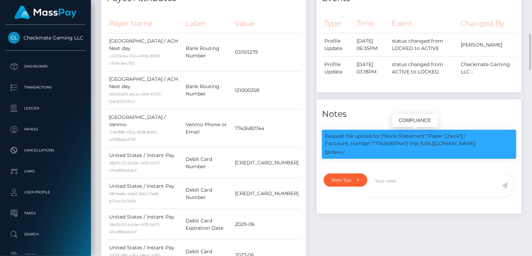
scroll to position [84, 133]
click at [393, 146] on p "Request file upload for ["Bank Statement","Paper Check"] / {"account_number":"7…" at bounding box center [419, 139] width 189 height 15
click at [391, 143] on p "Request file upload for ["Bank Statement","Paper Check"] / {"account_number":"7…" at bounding box center [419, 139] width 189 height 15
copy p "7743680744"
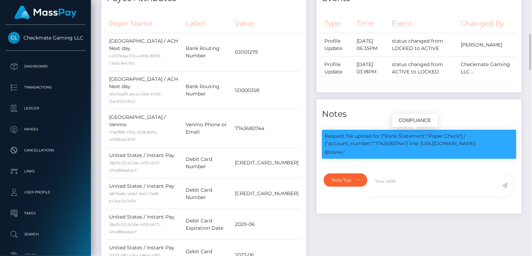
drag, startPoint x: 411, startPoint y: 145, endPoint x: 466, endPoint y: 140, distance: 55.8
click at [466, 140] on p "Request file upload for ["Bank Statement","Paper Check"] / {"account_number":"7…" at bounding box center [419, 139] width 189 height 15
drag, startPoint x: 440, startPoint y: 140, endPoint x: 422, endPoint y: 142, distance: 18.3
click at [440, 140] on p "Request file upload for ["Bank Statement","Paper Check"] / {"account_number":"7…" at bounding box center [419, 139] width 189 height 15
click at [415, 143] on p "Request file upload for ["Bank Statement","Paper Check"] / {"account_number":"7…" at bounding box center [419, 139] width 189 height 15
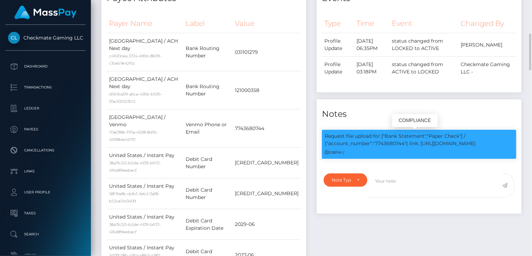
drag, startPoint x: 410, startPoint y: 143, endPoint x: 481, endPoint y: 140, distance: 70.7
click at [481, 140] on p "Request file upload for ["Bank Statement","Paper Check"] / {"account_number":"7…" at bounding box center [419, 139] width 189 height 15
copy p "link: [URL][DOMAIN_NAME]"
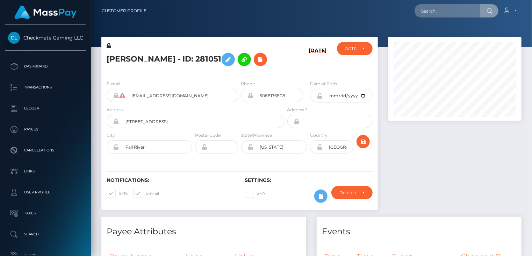
scroll to position [84, 133]
type input "poact_B9aPbdBvIAaF"
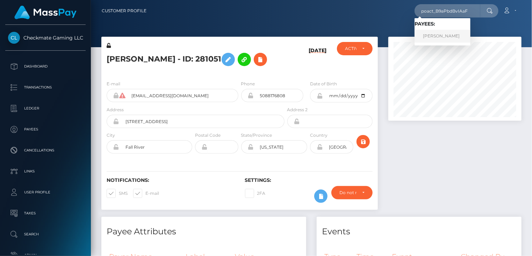
click at [441, 38] on link "[PERSON_NAME]" at bounding box center [442, 36] width 56 height 13
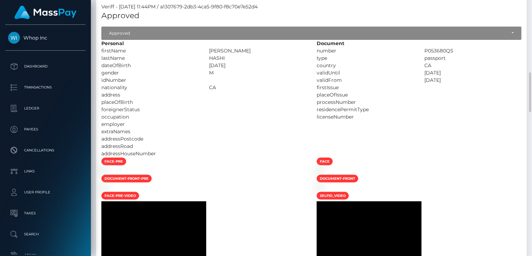
scroll to position [699, 0]
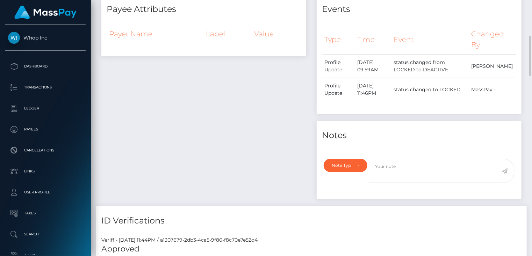
scroll to position [0, 0]
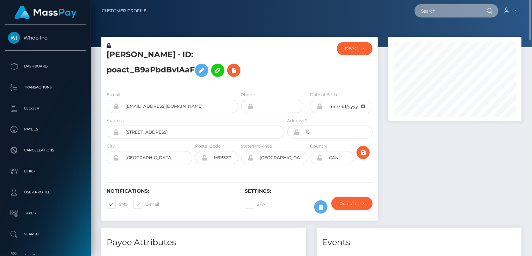
paste input "poact_9ZfCr8Ch0dw7"
type input "poact_9ZfCr8Ch0dw7"
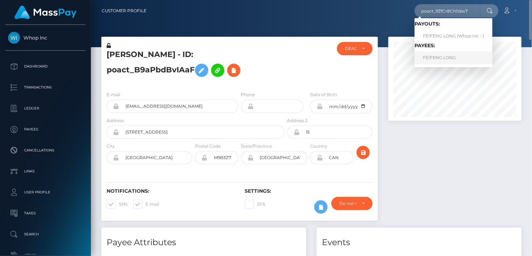
click at [438, 59] on link "FEIFENG LONG" at bounding box center [453, 57] width 78 height 13
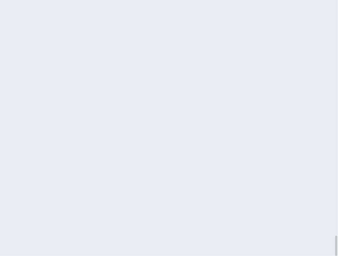
scroll to position [84, 99]
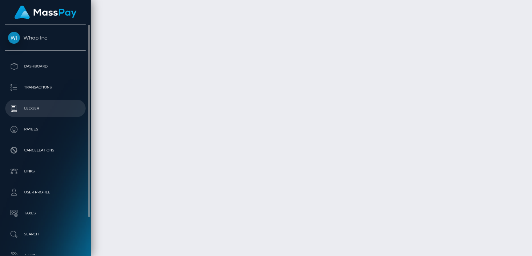
scroll to position [349322, 349273]
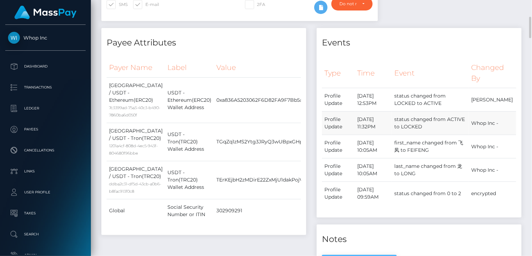
scroll to position [0, 0]
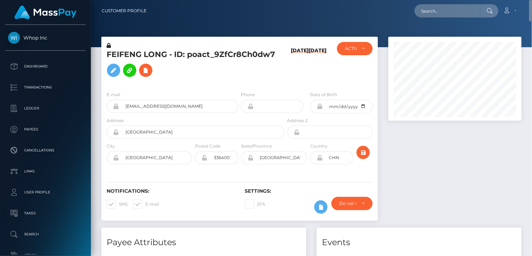
click at [218, 55] on h5 "FEIFENG LONG - ID: poact_9ZfCr8Ch0dw7" at bounding box center [194, 64] width 174 height 31
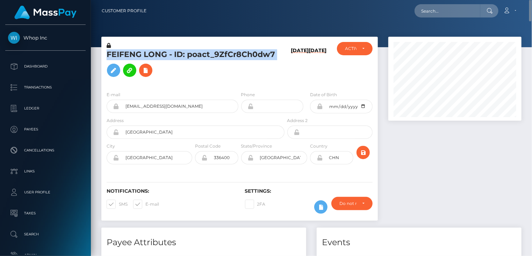
click at [218, 55] on h5 "FEIFENG LONG - ID: poact_9ZfCr8Ch0dw7" at bounding box center [194, 64] width 174 height 31
copy h5 "FEIFENG LONG - ID: poact_9ZfCr8Ch0dw7"
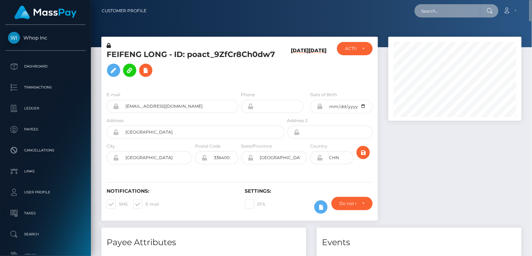
paste input "poact_KhTFY4hvir6P"
type input "poact_KhTFY4hvir6P"
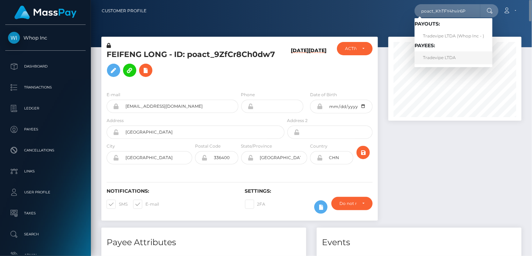
click at [455, 57] on link "Tradevipe LTDA" at bounding box center [453, 57] width 78 height 13
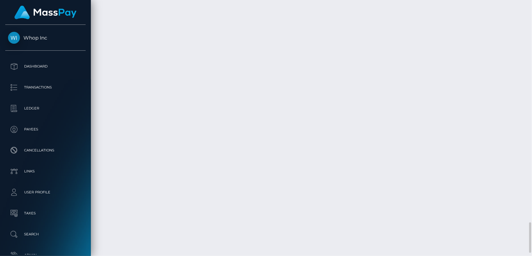
scroll to position [84, 133]
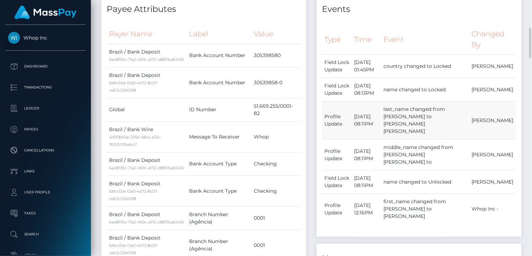
scroll to position [0, 0]
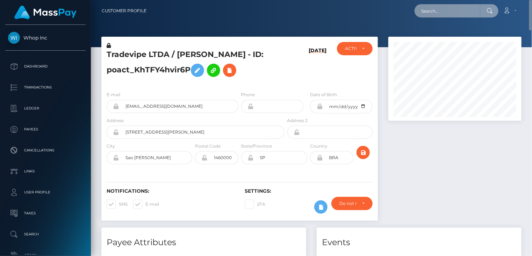
paste input "pout_xxjSEYcAamKBa"
type input "pout_xxjSEYcAamKBa"
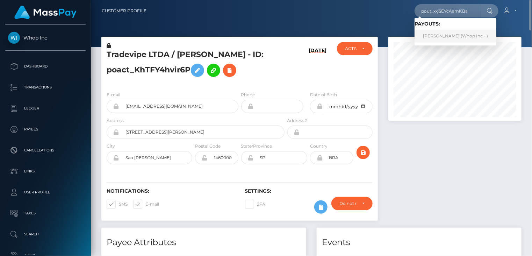
click at [434, 37] on link "[PERSON_NAME] (Whop Inc - )" at bounding box center [455, 36] width 82 height 13
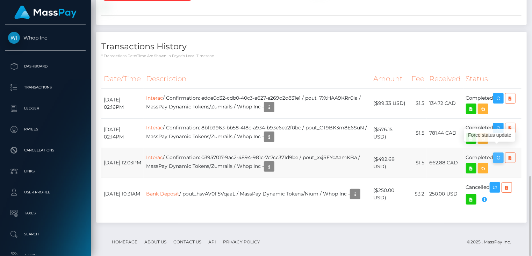
scroll to position [84, 133]
click at [502, 153] on icon "button" at bounding box center [498, 157] width 8 height 9
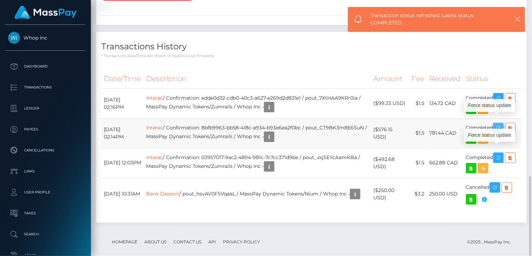
click at [499, 124] on icon "button" at bounding box center [498, 128] width 8 height 9
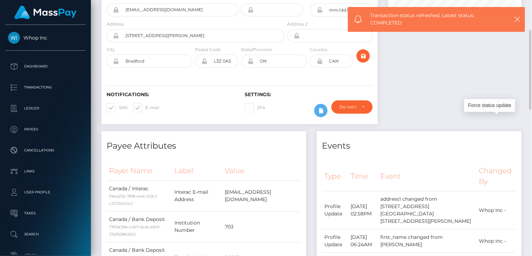
scroll to position [0, 0]
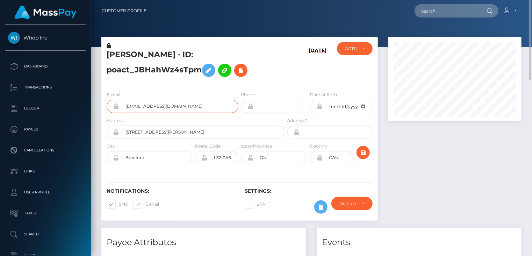
click at [138, 108] on input "pokepullzhq@gmail.com" at bounding box center [178, 106] width 119 height 13
click at [178, 71] on h5 "FRANCESCO ERMANNO PENNACCHIO - ID: poact_JBHahWz4sTpm" at bounding box center [194, 64] width 174 height 31
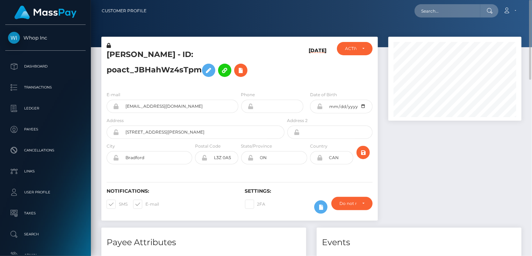
copy h5 "poact_JBHahWz4sTpm"
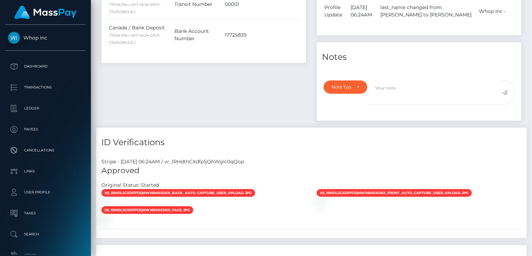
scroll to position [563, 0]
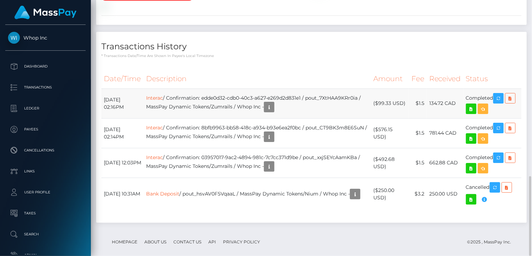
click at [222, 89] on td "Interac / Confirmation: edde0d32-cdb0-40c3-a627-e269d2d831e1 / pout_7XtHAA9KRr0…" at bounding box center [257, 103] width 227 height 30
drag, startPoint x: 219, startPoint y: 89, endPoint x: 318, endPoint y: 84, distance: 99.0
click at [318, 88] on td "Interac / Confirmation: edde0d32-cdb0-40c3-a627-e269d2d831e1 / pout_7XtHAA9KRr0…" at bounding box center [257, 103] width 227 height 30
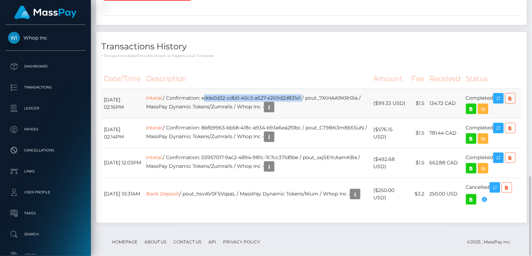
copy td "edde0d32-cdb0-40c3-a627-e269d2d831e1"
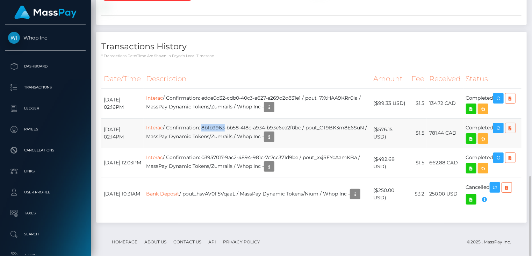
drag, startPoint x: 216, startPoint y: 119, endPoint x: 239, endPoint y: 119, distance: 22.7
click at [239, 119] on td "Interac / Confirmation: 8bfb9963-bb58-418c-a934-b93e6ea2f0bc / pout_CT9BK3m8E6S…" at bounding box center [257, 133] width 227 height 30
click at [223, 119] on td "Interac / Confirmation: 8bfb9963-bb58-418c-a934-b93e6ea2f0bc / pout_CT9BK3m8E6S…" at bounding box center [257, 133] width 227 height 30
drag, startPoint x: 218, startPoint y: 119, endPoint x: 319, endPoint y: 118, distance: 100.6
click at [319, 118] on td "Interac / Confirmation: 8bfb9963-bb58-418c-a934-b93e6ea2f0bc / pout_CT9BK3m8E6S…" at bounding box center [257, 133] width 227 height 30
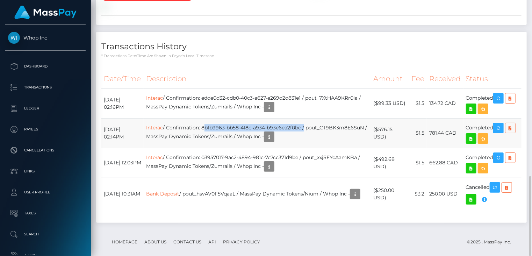
copy td "8bfb9963-bb58-418c-a934-b93e6ea2f0bc"
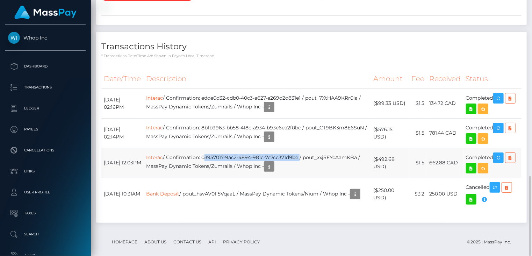
drag, startPoint x: 218, startPoint y: 148, endPoint x: 306, endPoint y: 150, distance: 87.7
click at [314, 151] on td "Interac / Confirmation: 03957017-9ac2-4894-981c-7c7cc371d9be / pout_xxjSEYcAamK…" at bounding box center [257, 163] width 227 height 30
copy td "03957017-9ac2-4894-981c-7c7cc371d9be"
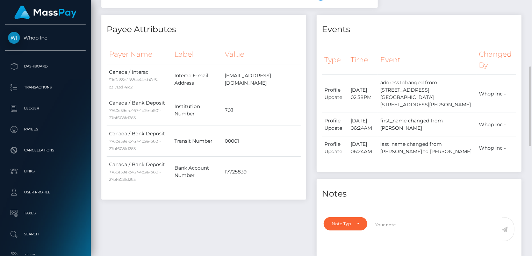
scroll to position [0, 0]
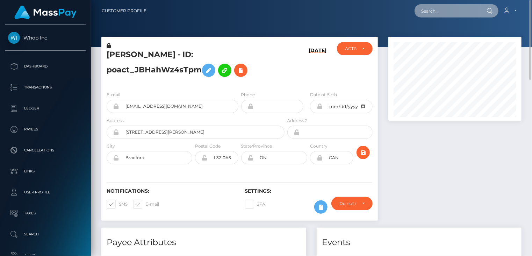
paste input "71d227f5-9882-11f0-bd85-0694aced620b"
type input "71d227f5-9882-11f0-bd85-0694aced620b"
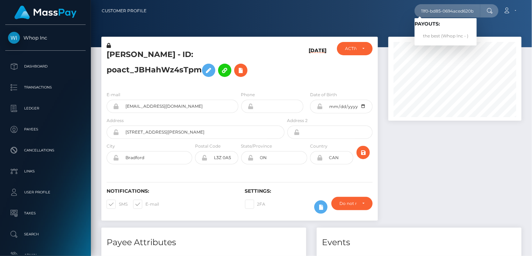
scroll to position [0, 0]
click at [433, 35] on link "the best (Whop Inc - )" at bounding box center [445, 36] width 62 height 13
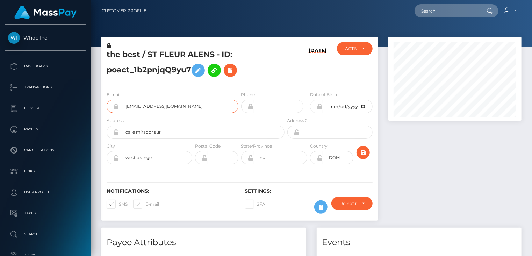
click at [152, 107] on input "[EMAIL_ADDRESS][DOMAIN_NAME]" at bounding box center [178, 106] width 119 height 13
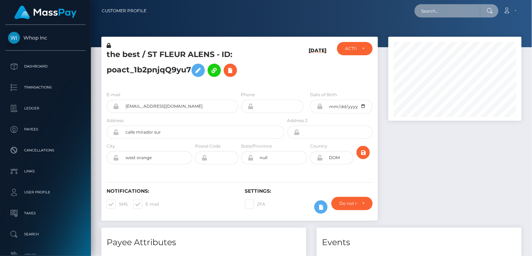
paste input "393c831d72a64b75b2fda9b0972fb9f9"
type input "393c831d72a64b75b2fda9b0972fb9f9"
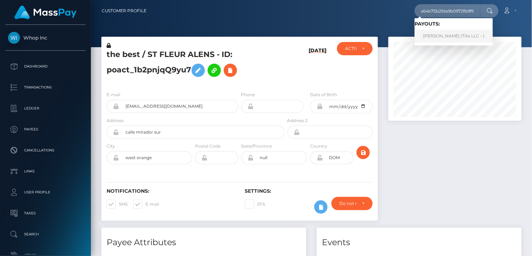
click at [442, 34] on link "[PERSON_NAME] (Tilia LLC - )" at bounding box center [453, 36] width 78 height 13
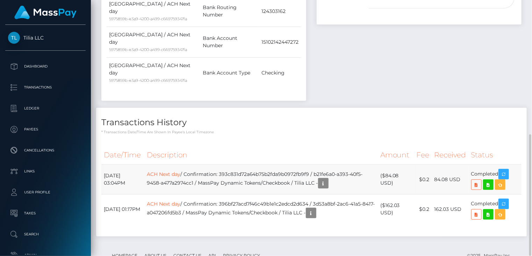
scroll to position [84, 133]
drag, startPoint x: 328, startPoint y: 152, endPoint x: 206, endPoint y: 159, distance: 121.4
click at [206, 165] on td "ACH Next day / Confirmation: 393c831d72a64b75b2fda9b0972fb9f9 / b21fe6a0-a393-4…" at bounding box center [260, 180] width 233 height 30
copy td "b21fe6a0-a393-40f5-9458-a477a2974cc1"
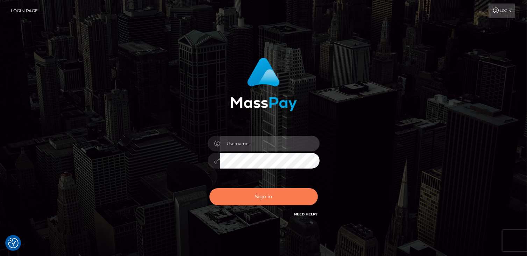
type input "catalinad"
click at [268, 197] on button "Sign in" at bounding box center [263, 196] width 108 height 17
type input "catalinad"
click at [270, 202] on button "Sign in" at bounding box center [263, 196] width 108 height 17
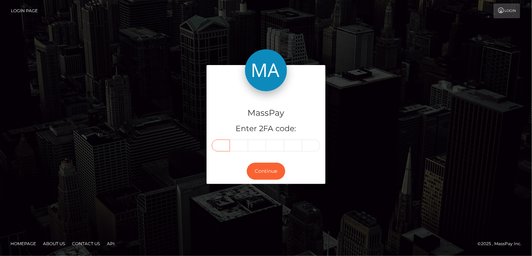
click at [221, 146] on input "text" at bounding box center [221, 145] width 18 height 12
type input "5"
type input "3"
type input "2"
type input "7"
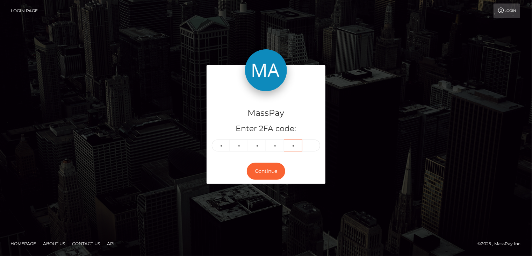
type input "5"
type input "2"
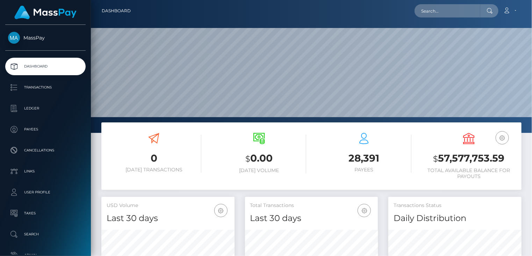
scroll to position [124, 133]
click at [460, 13] on input "text" at bounding box center [447, 10] width 66 height 13
paste input "MSPc14d8ef0060d585"
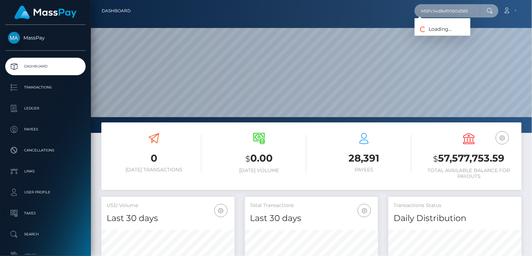
type input "MSPc14d8ef0060d585"
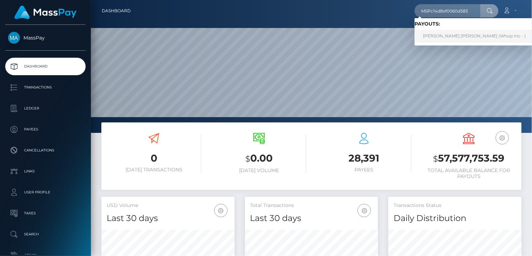
click at [465, 36] on link "TAHIRA YASMEEN Yasmeen (Whop Inc - )" at bounding box center [473, 36] width 119 height 13
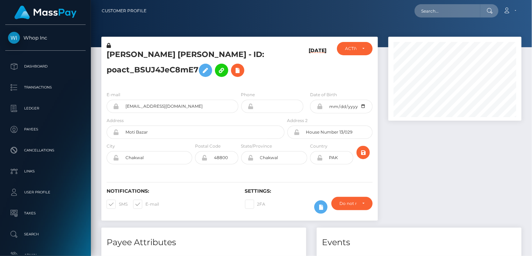
scroll to position [84, 133]
click at [152, 108] on input "[EMAIL_ADDRESS][DOMAIN_NAME]" at bounding box center [178, 106] width 119 height 13
click at [152, 107] on input "[EMAIL_ADDRESS][DOMAIN_NAME]" at bounding box center [178, 106] width 119 height 13
click at [152, 107] on input "alexxxyiee@gmail.com" at bounding box center [178, 106] width 119 height 13
click at [202, 55] on h5 "TAHIRA YASMEEN Yasmeen - ID: poact_BSUJ4JeC8mE7" at bounding box center [194, 64] width 174 height 31
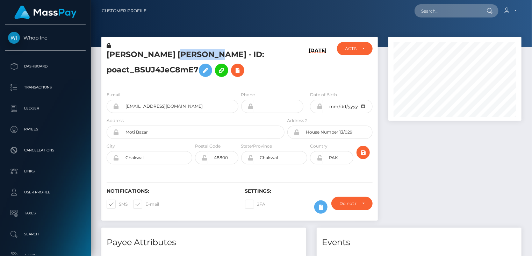
click at [202, 55] on h5 "TAHIRA YASMEEN Yasmeen - ID: poact_BSUJ4JeC8mE7" at bounding box center [194, 64] width 174 height 31
copy h5 "Yasmeen"
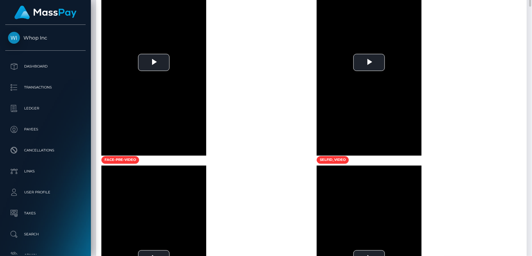
scroll to position [583, 0]
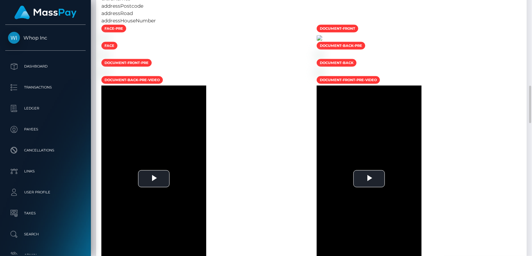
click at [322, 41] on img at bounding box center [320, 38] width 6 height 6
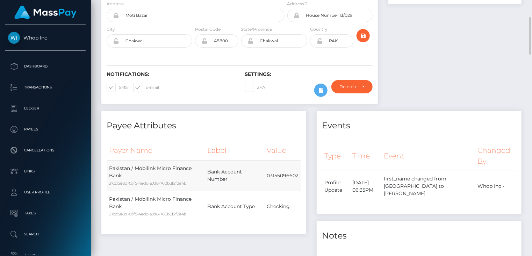
scroll to position [0, 0]
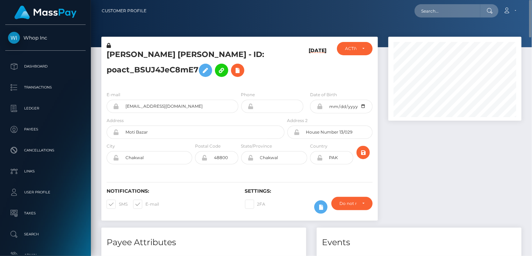
click at [165, 51] on h5 "TAHIRA YASMEEN Yasmeen - ID: poact_BSUJ4JeC8mE7" at bounding box center [194, 64] width 174 height 31
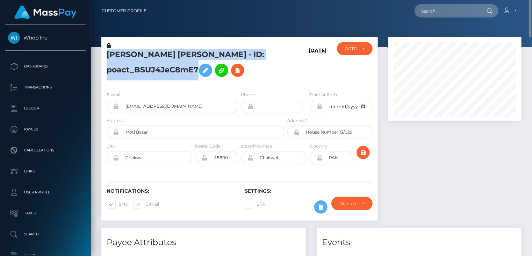
click at [165, 51] on h5 "TAHIRA YASMEEN Yasmeen - ID: poact_BSUJ4JeC8mE7" at bounding box center [194, 64] width 174 height 31
copy h5 "TAHIRA YASMEEN Yasmeen - ID: poact_BSUJ4JeC8mE7"
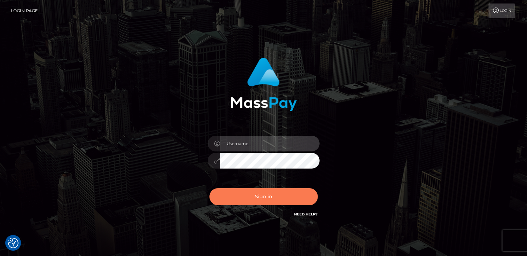
type input "catalinad"
click at [256, 192] on button "Sign in" at bounding box center [263, 196] width 108 height 17
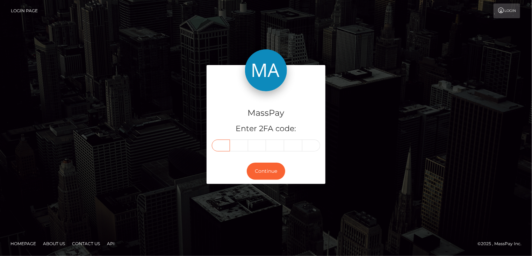
click at [222, 145] on input "text" at bounding box center [221, 145] width 18 height 12
type input "3"
type input "2"
type input "9"
type input "6"
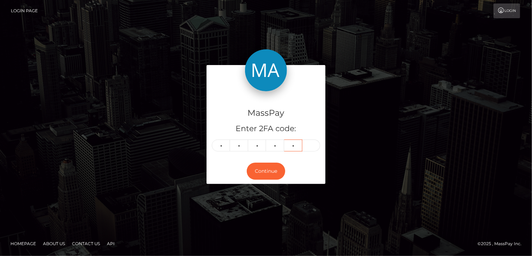
type input "6"
type input "1"
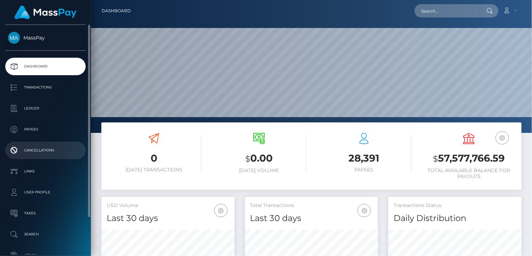
scroll to position [124, 133]
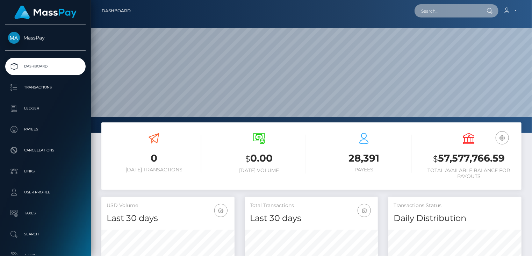
paste input "poact_WnsJjN3C5wUH"
type input "poact_WnsJjN3C5wUH"
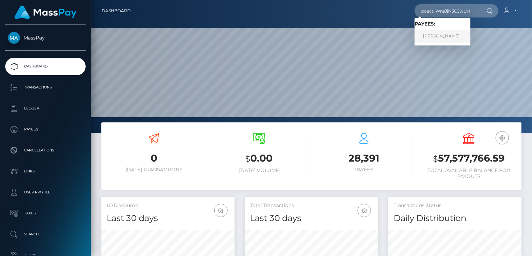
click at [442, 36] on link "[PERSON_NAME]" at bounding box center [442, 36] width 56 height 13
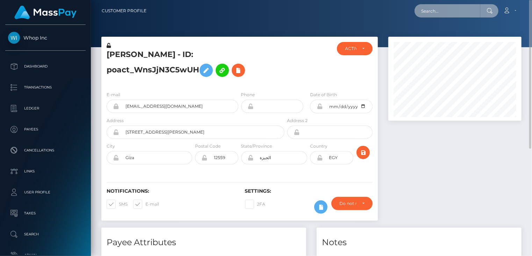
paste input "poact_WnsJjN3C5wUH"
type input "poact_WnsJjN3C5wUH"
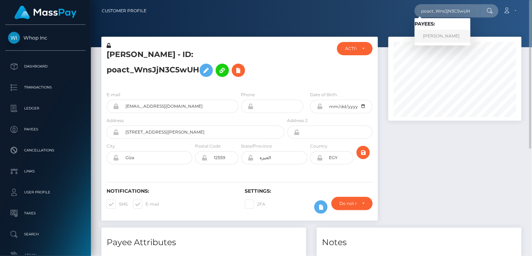
drag, startPoint x: 432, startPoint y: 36, endPoint x: 164, endPoint y: 82, distance: 271.5
click at [432, 36] on link "Marwa Alashqar" at bounding box center [442, 36] width 56 height 13
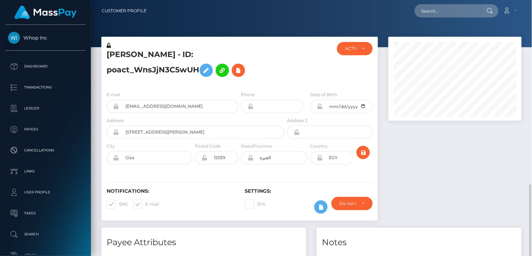
scroll to position [183, 0]
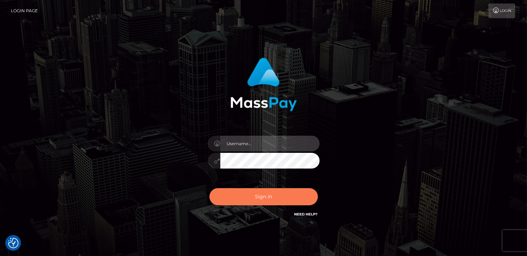
type input "catalinad"
drag, startPoint x: 263, startPoint y: 197, endPoint x: 254, endPoint y: 202, distance: 9.7
click at [263, 197] on button "Sign in" at bounding box center [263, 196] width 108 height 17
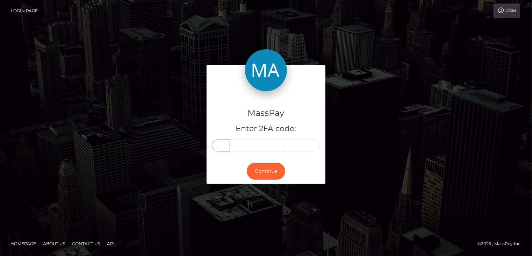
click at [221, 145] on input "text" at bounding box center [221, 145] width 18 height 12
type input "0"
type input "1"
type input "9"
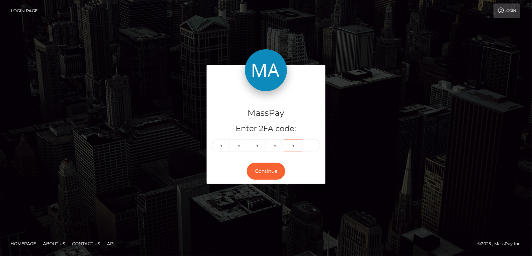
type input "3"
type input "7"
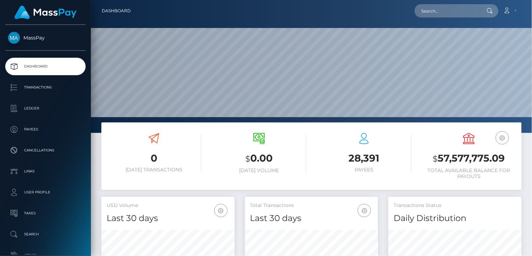
scroll to position [124, 133]
paste input "pout_GXP3LMkgN0Oxf"
type input "pout_GXP3LMkgN0Oxf"
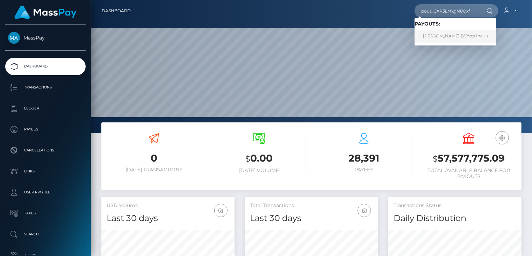
click at [447, 39] on link "ZOHRA RAISSANI EZZARHOUNI (Whop Inc - )" at bounding box center [455, 36] width 82 height 13
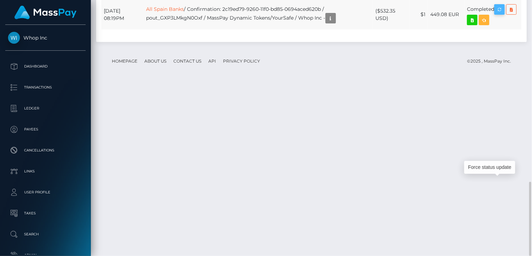
scroll to position [84, 133]
click at [499, 14] on icon "button" at bounding box center [499, 9] width 8 height 9
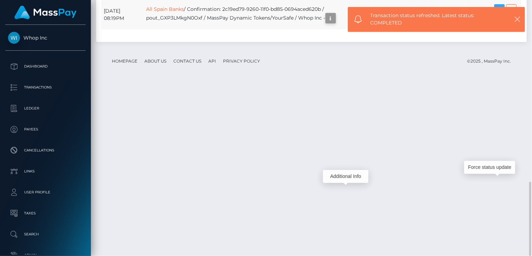
click at [335, 23] on icon "button" at bounding box center [330, 18] width 8 height 9
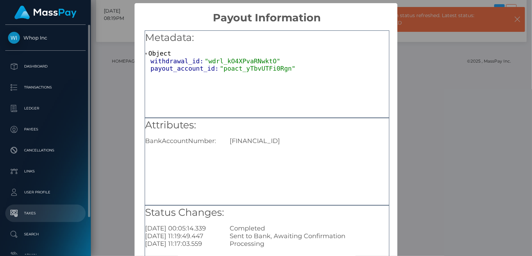
scroll to position [0, 0]
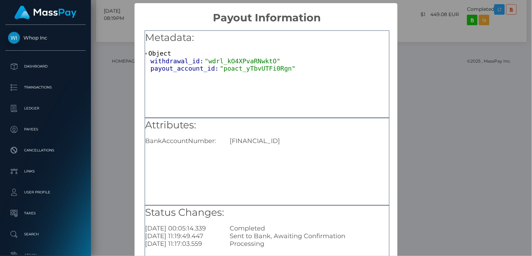
drag, startPoint x: 303, startPoint y: 139, endPoint x: 318, endPoint y: 139, distance: 15.4
click at [318, 139] on div "[FINANCIAL_ID]" at bounding box center [308, 141] width 169 height 8
copy div "1766"
